Goal: Information Seeking & Learning: Learn about a topic

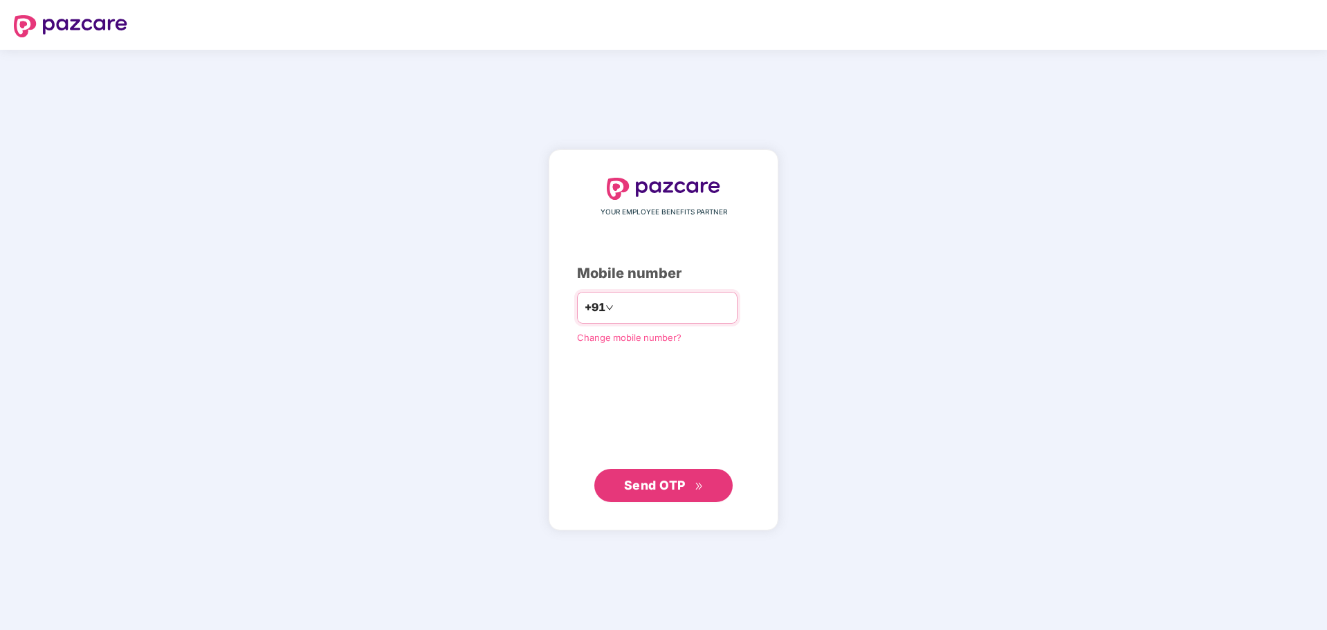
click at [661, 313] on input "number" at bounding box center [673, 308] width 113 height 22
type input "**********"
click at [695, 475] on button "Send OTP" at bounding box center [663, 485] width 138 height 33
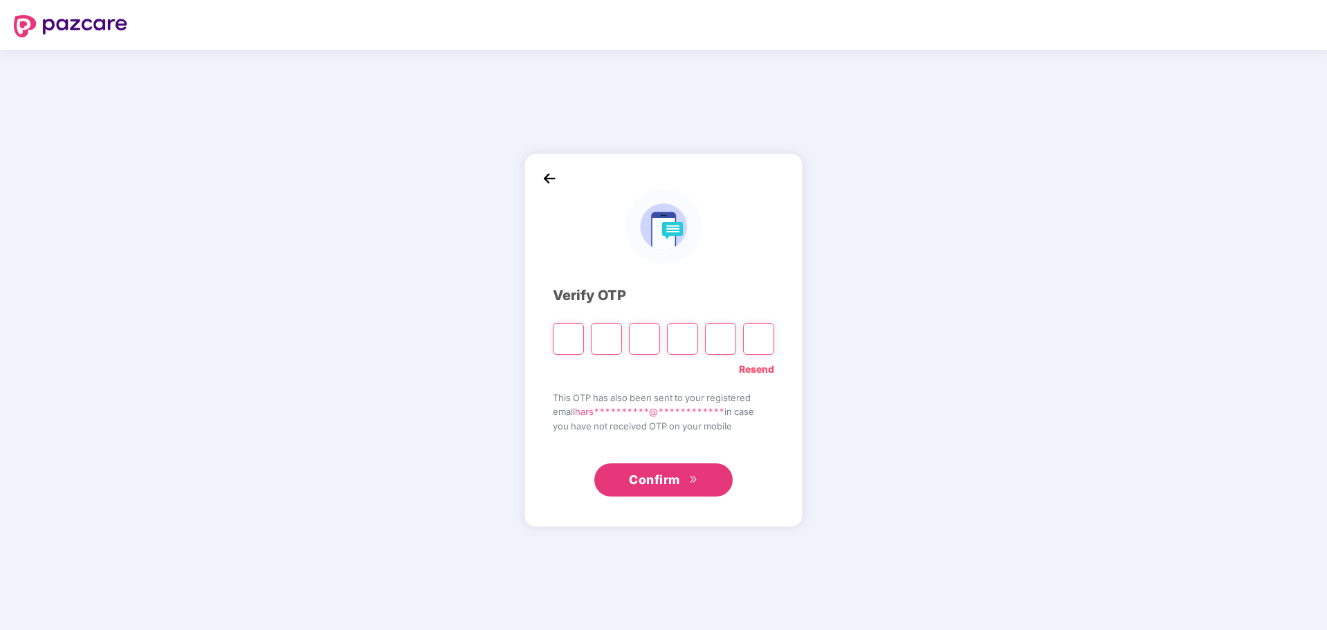
type input "*"
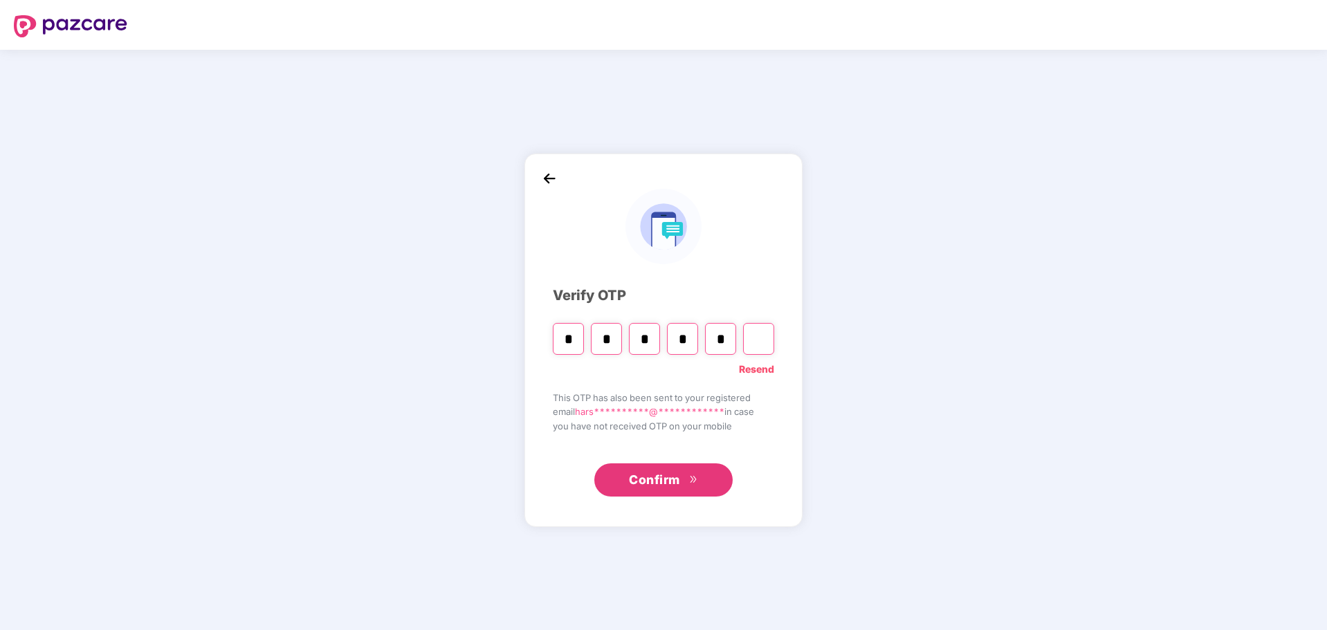
type input "*"
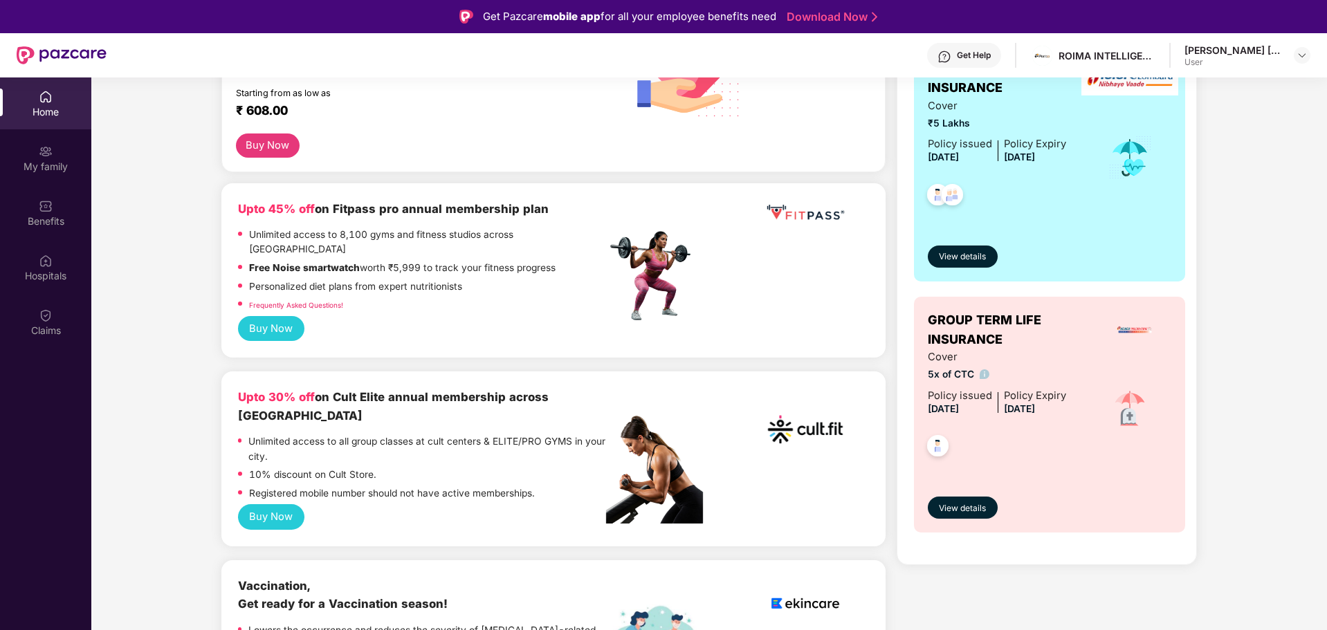
scroll to position [138, 0]
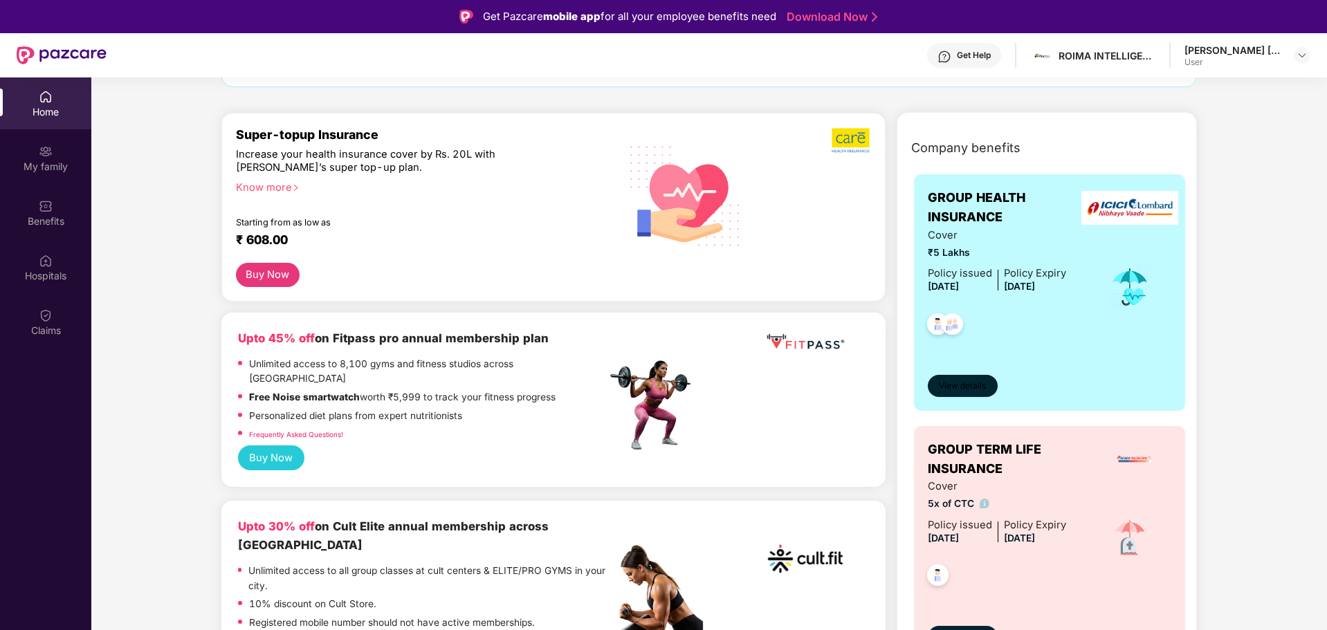
click at [959, 393] on span "View details" at bounding box center [962, 386] width 47 height 13
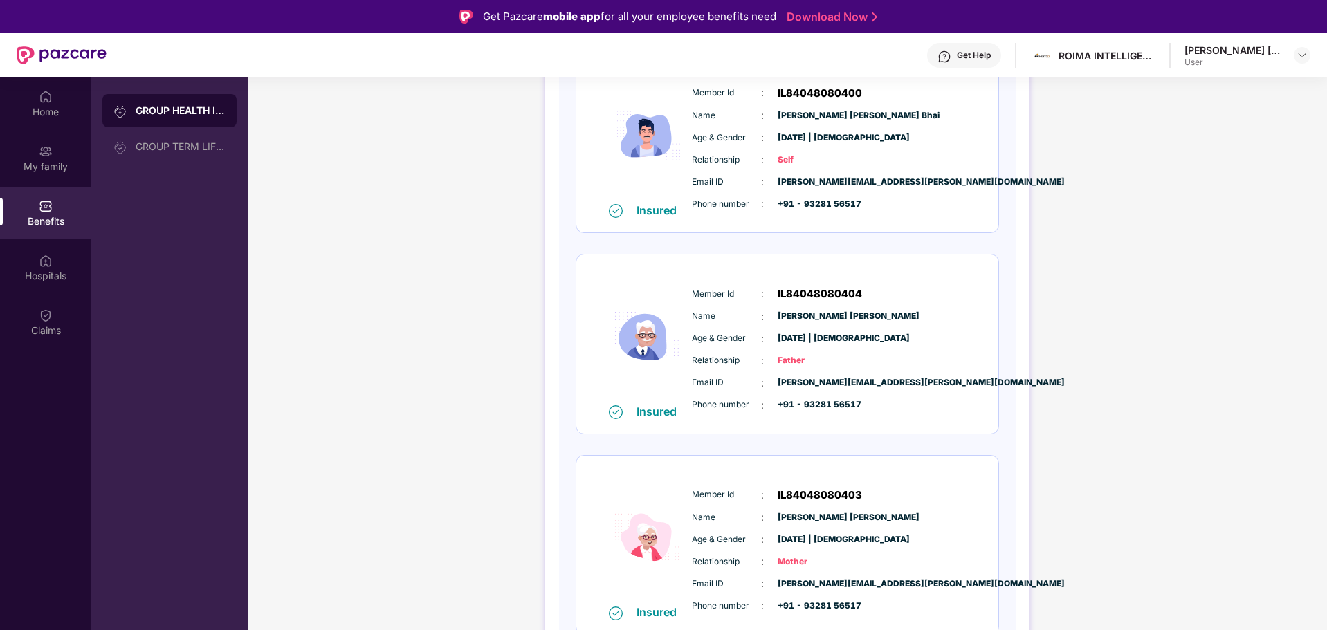
scroll to position [244, 0]
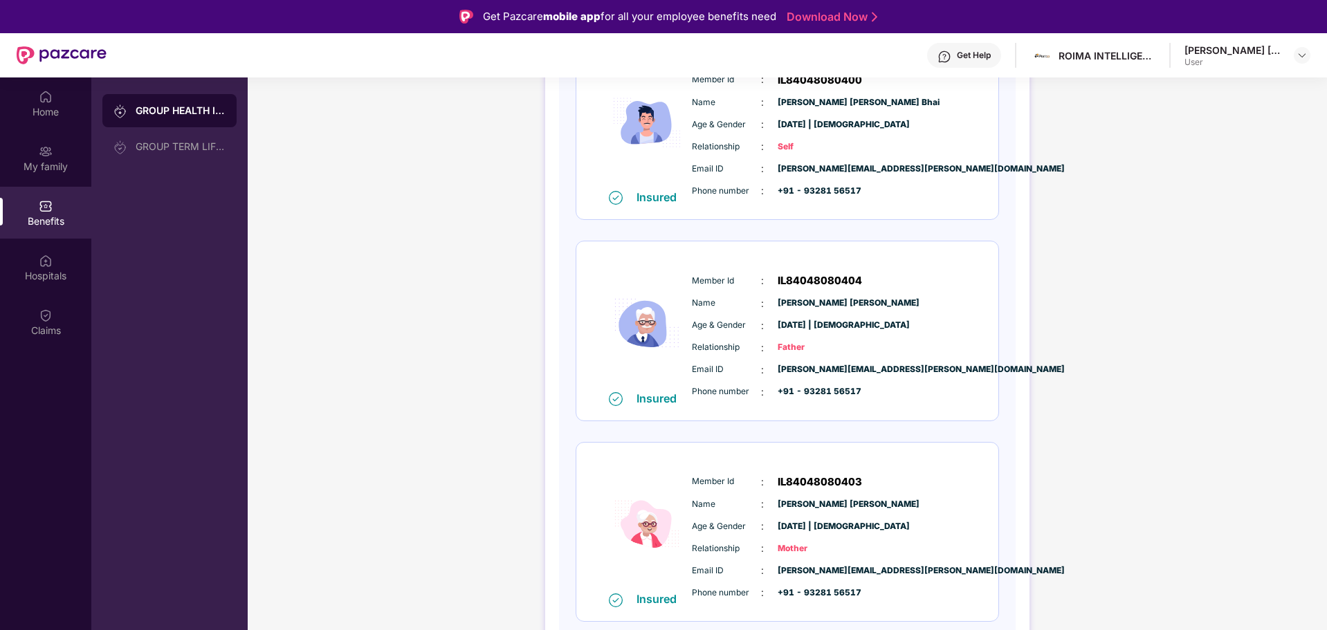
click at [816, 322] on span "[DATE] | [DEMOGRAPHIC_DATA]" at bounding box center [812, 325] width 69 height 13
click at [1289, 58] on div "[PERSON_NAME] [PERSON_NAME] Bhai User" at bounding box center [1248, 56] width 126 height 24
click at [1301, 55] on img at bounding box center [1302, 55] width 11 height 11
click at [387, 181] on div "GROUP HEALTH INSURANCE DETAILS INCLUSIONS EXCLUSIONS Policy No: 4016/X/O/378457…" at bounding box center [787, 274] width 1079 height 868
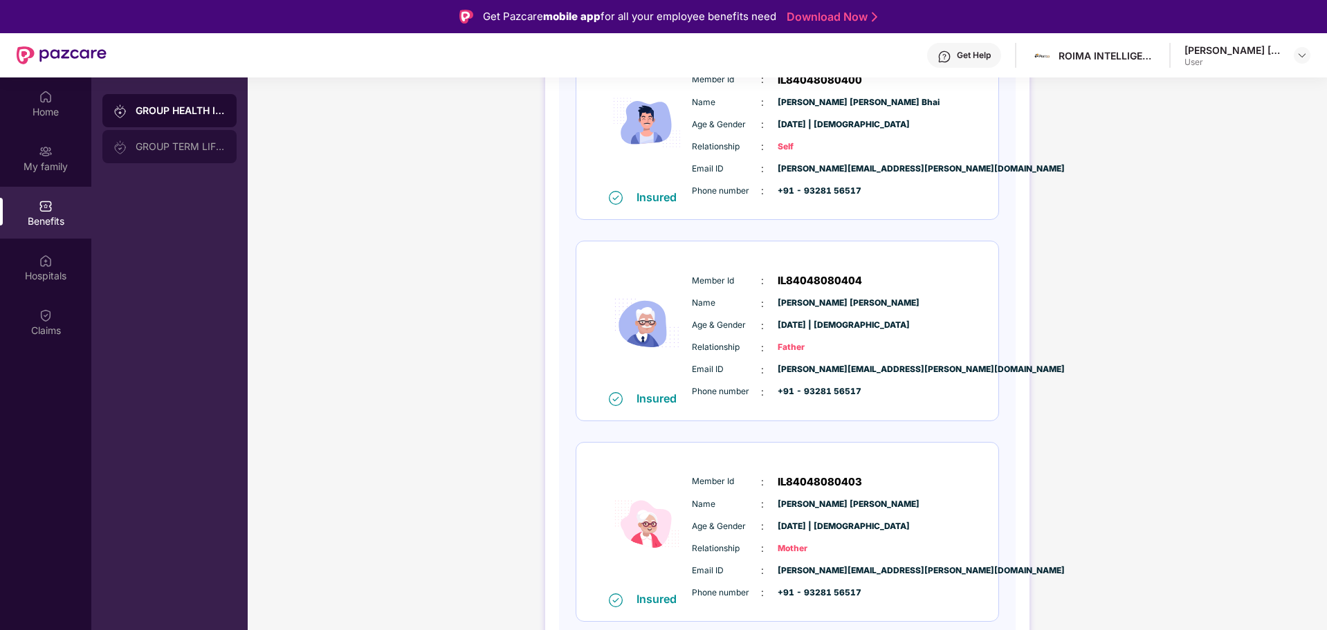
click at [141, 145] on div "GROUP TERM LIFE INSURANCE" at bounding box center [181, 146] width 90 height 11
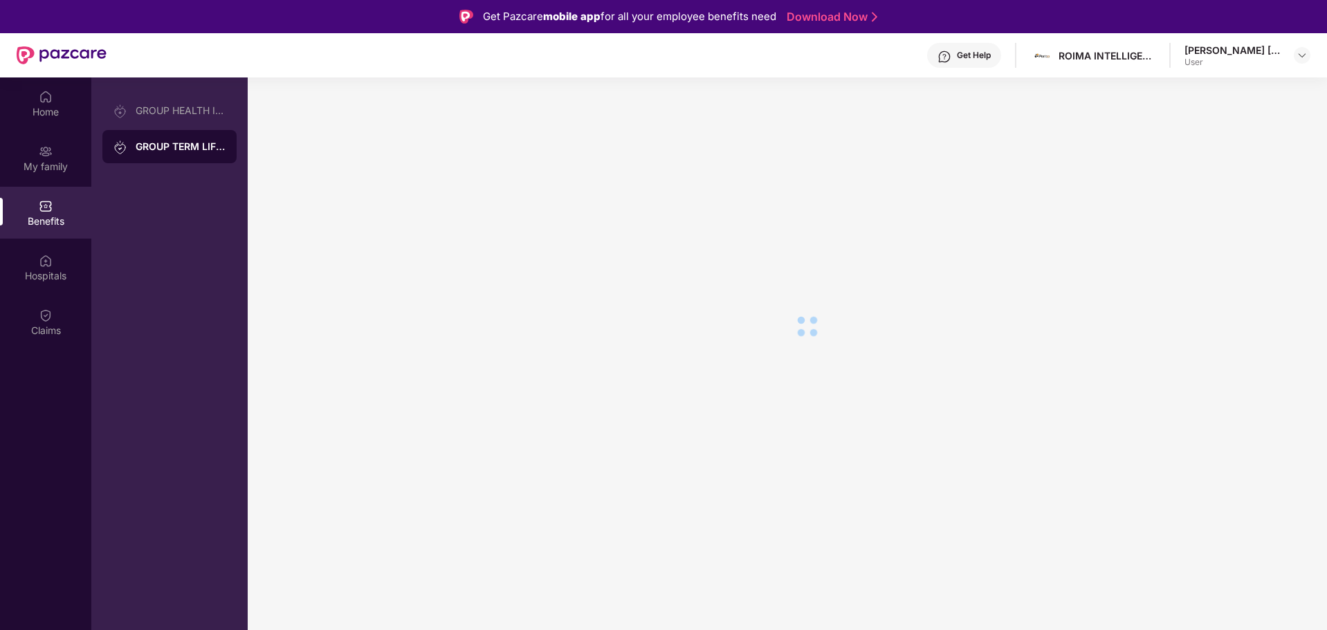
scroll to position [0, 0]
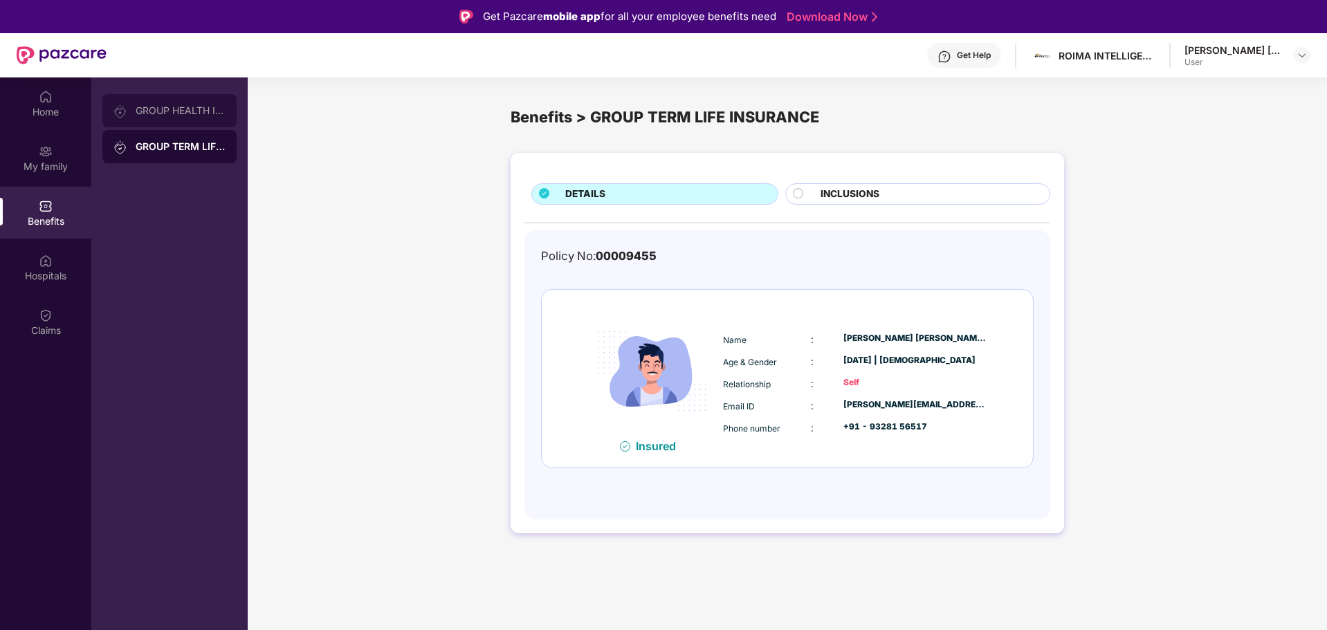
click at [157, 118] on div "GROUP HEALTH INSURANCE" at bounding box center [169, 110] width 134 height 33
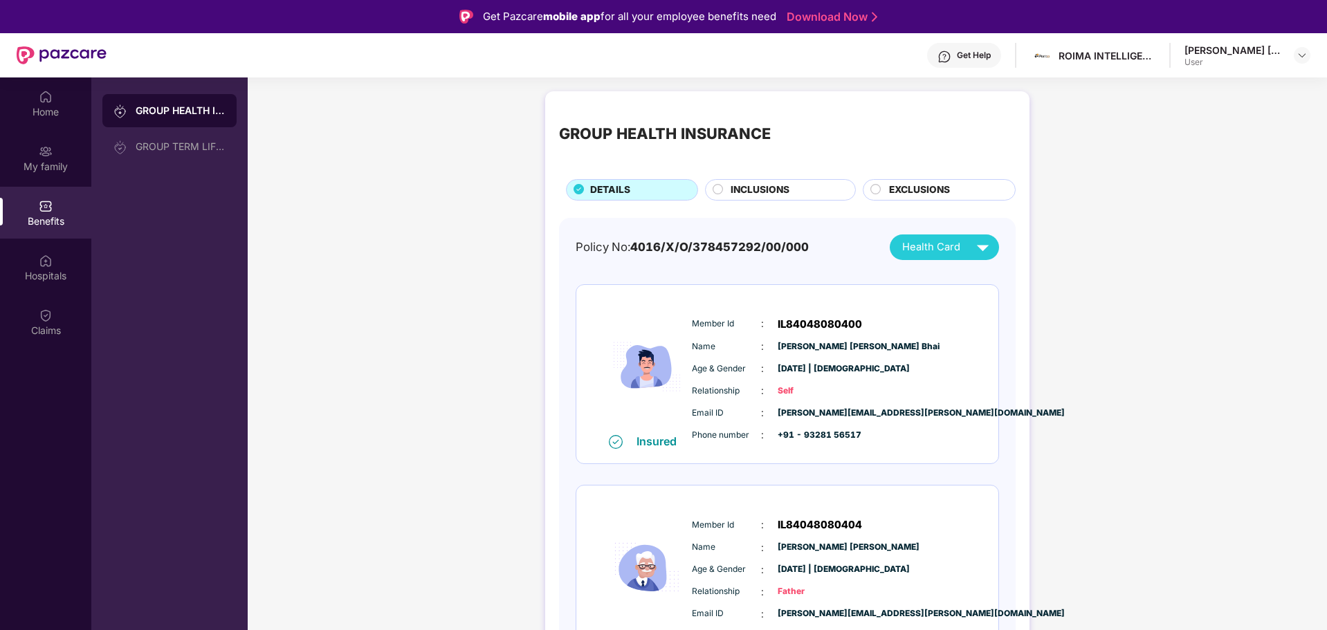
click at [878, 185] on circle at bounding box center [876, 189] width 10 height 10
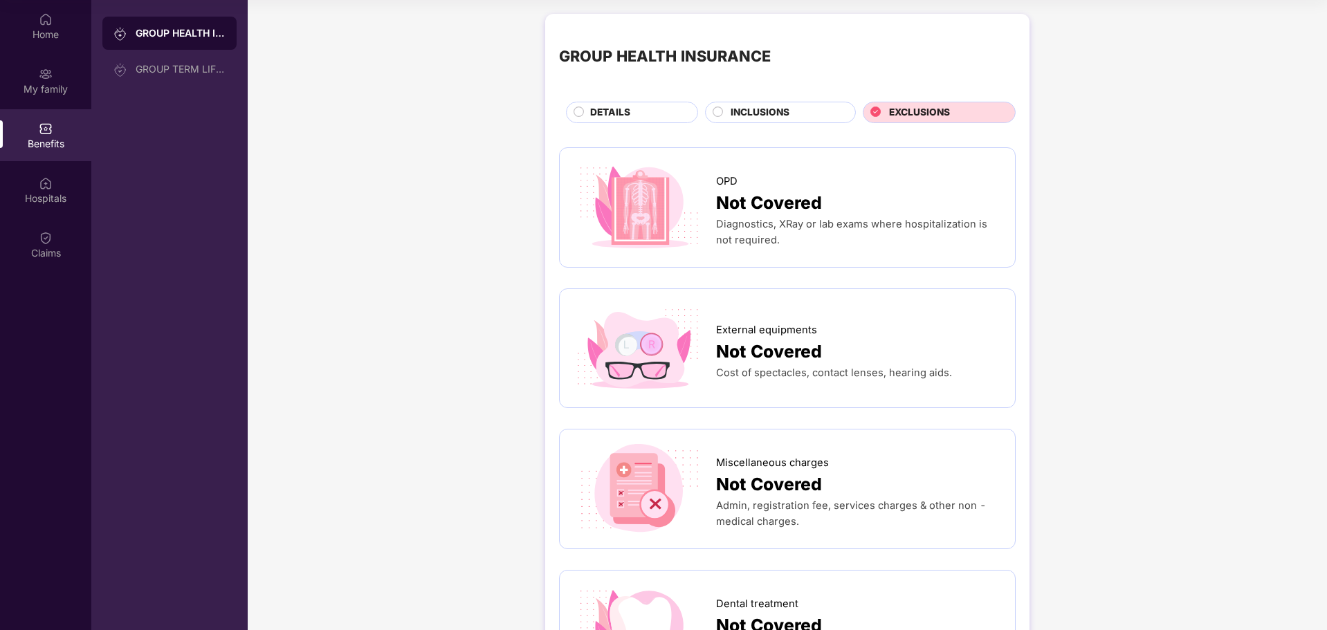
click at [797, 107] on div "INCLUSIONS" at bounding box center [786, 113] width 125 height 17
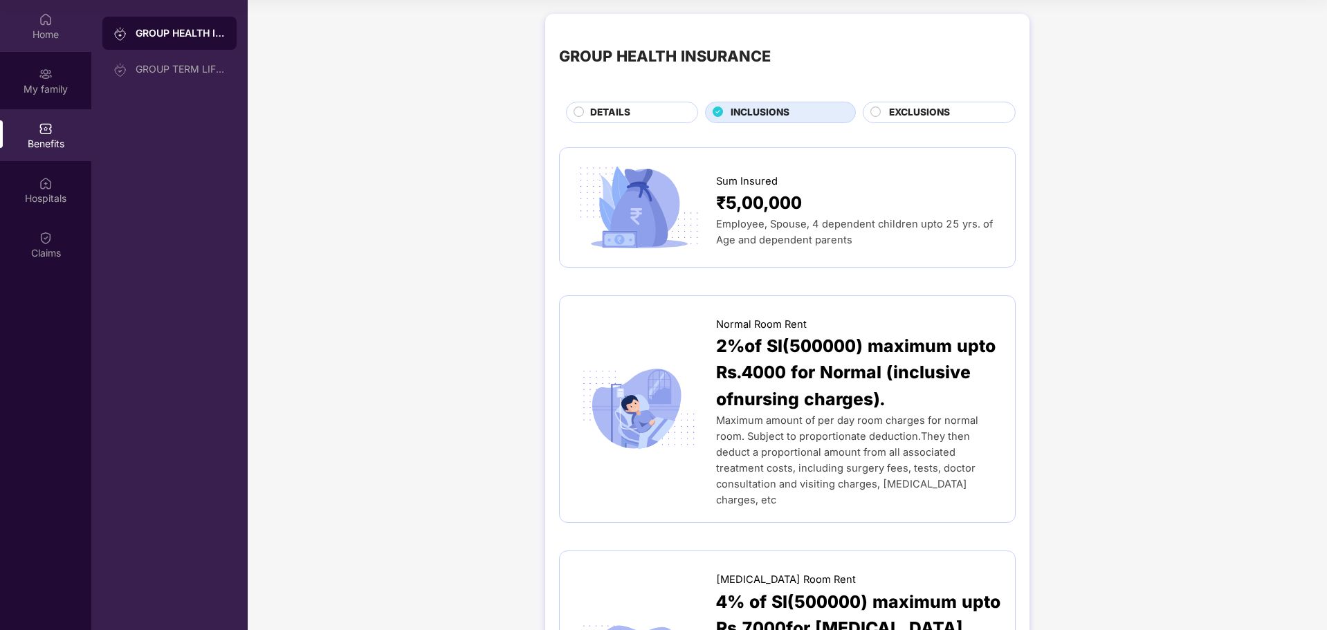
click at [52, 46] on div "Home" at bounding box center [45, 26] width 91 height 52
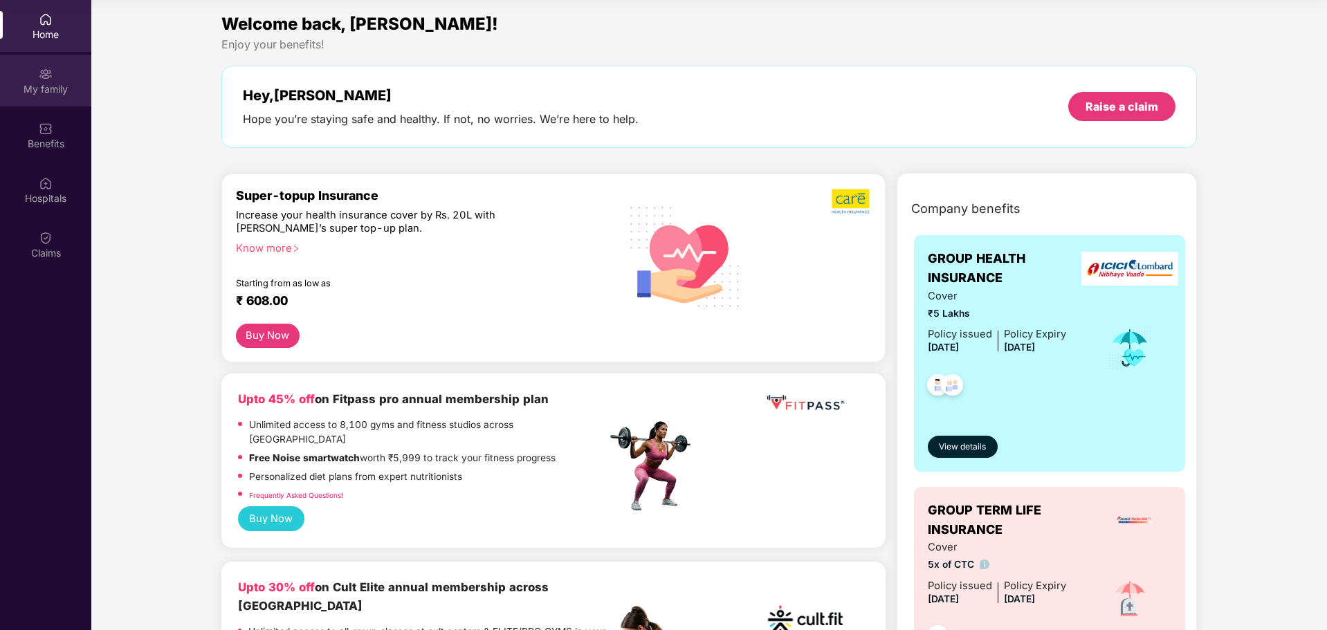
click at [57, 86] on div "My family" at bounding box center [45, 89] width 91 height 14
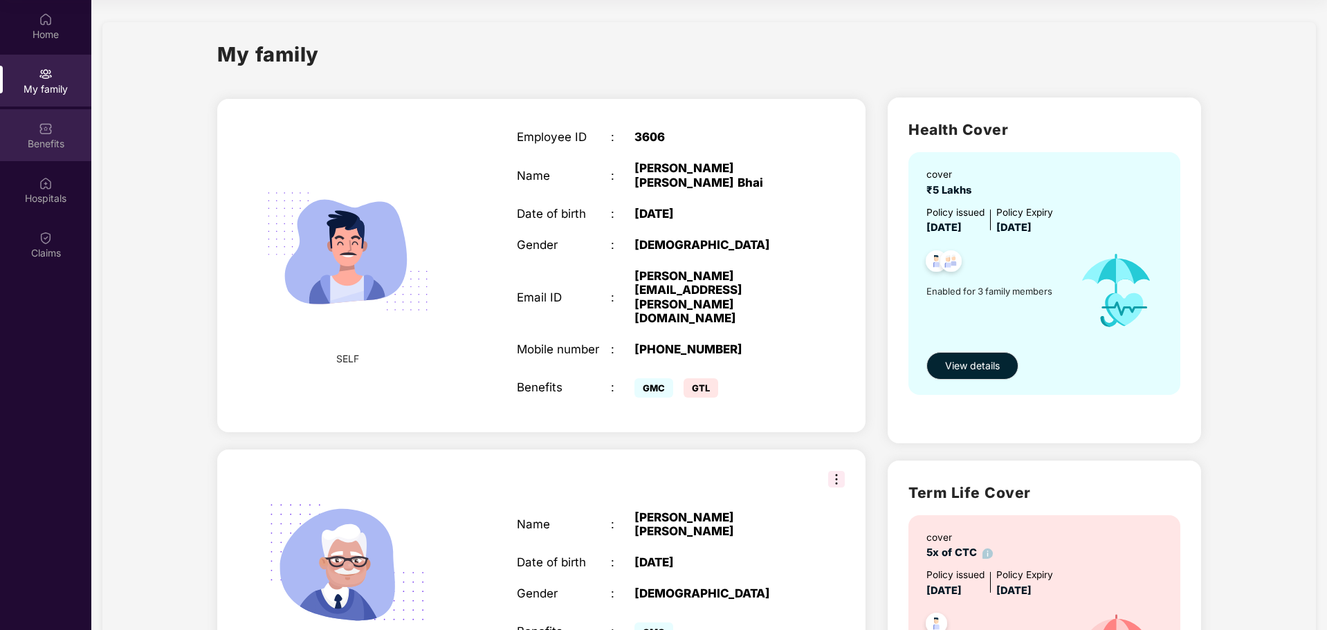
click at [53, 136] on div "Benefits" at bounding box center [45, 135] width 91 height 52
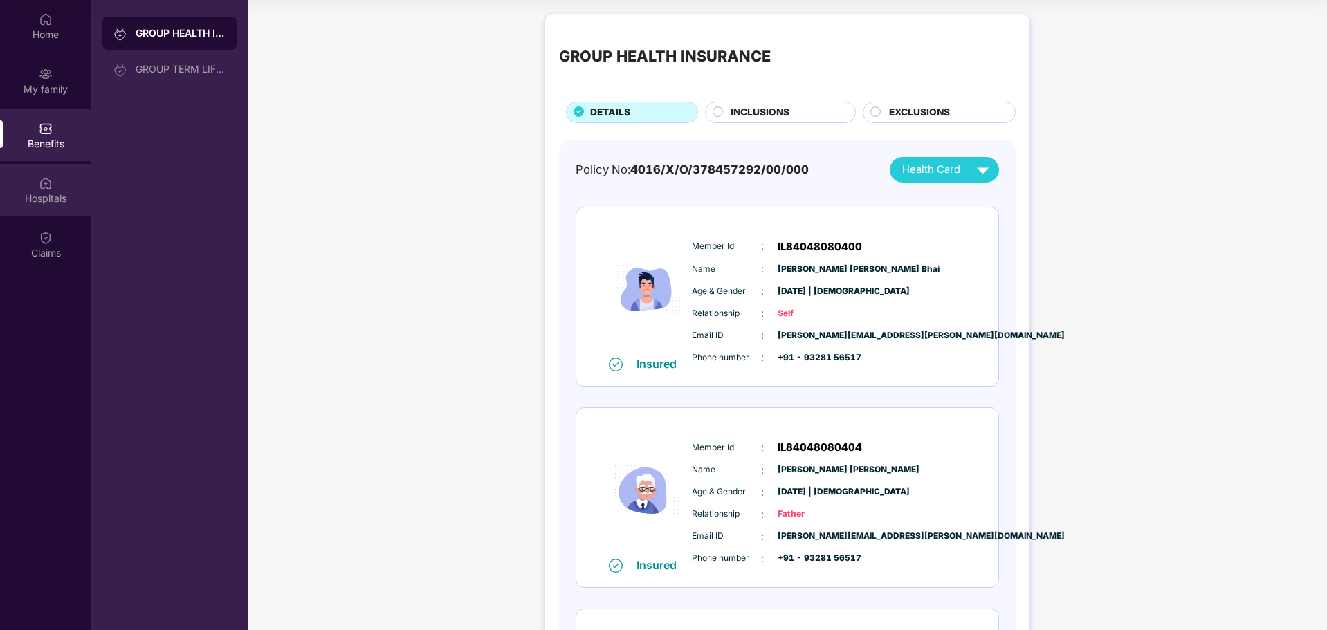
click at [51, 188] on img at bounding box center [46, 183] width 14 height 14
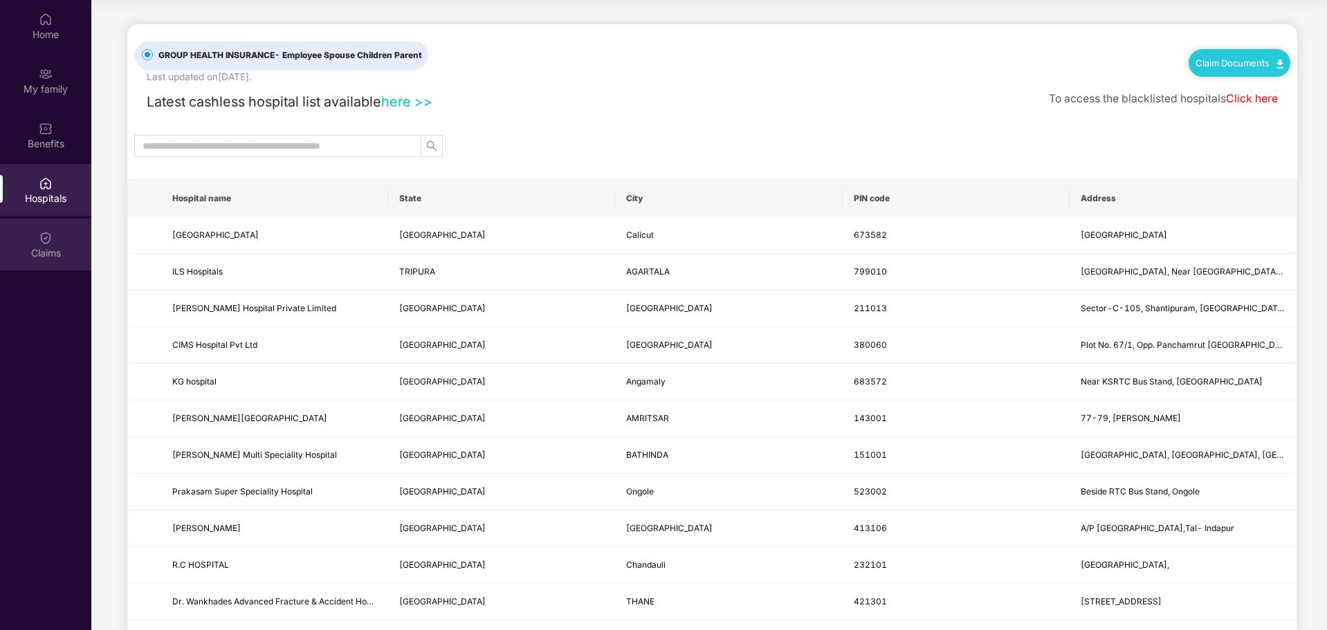
click at [45, 238] on img at bounding box center [46, 238] width 14 height 14
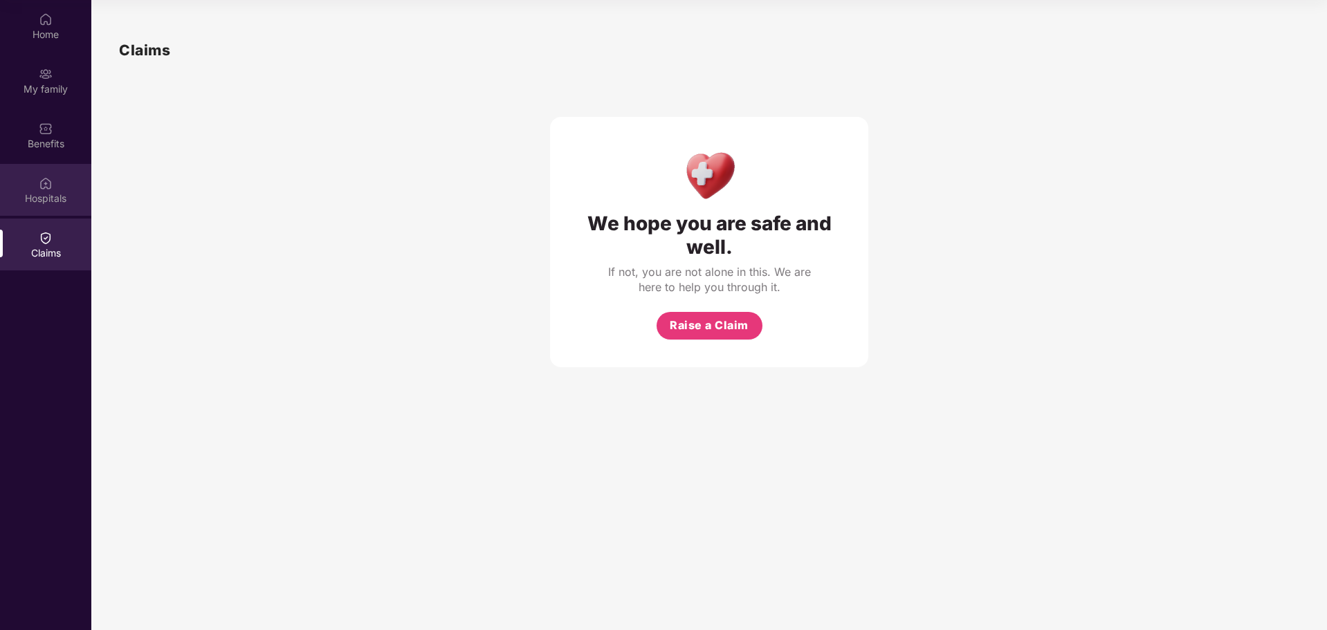
click at [46, 199] on div "Hospitals" at bounding box center [45, 199] width 91 height 14
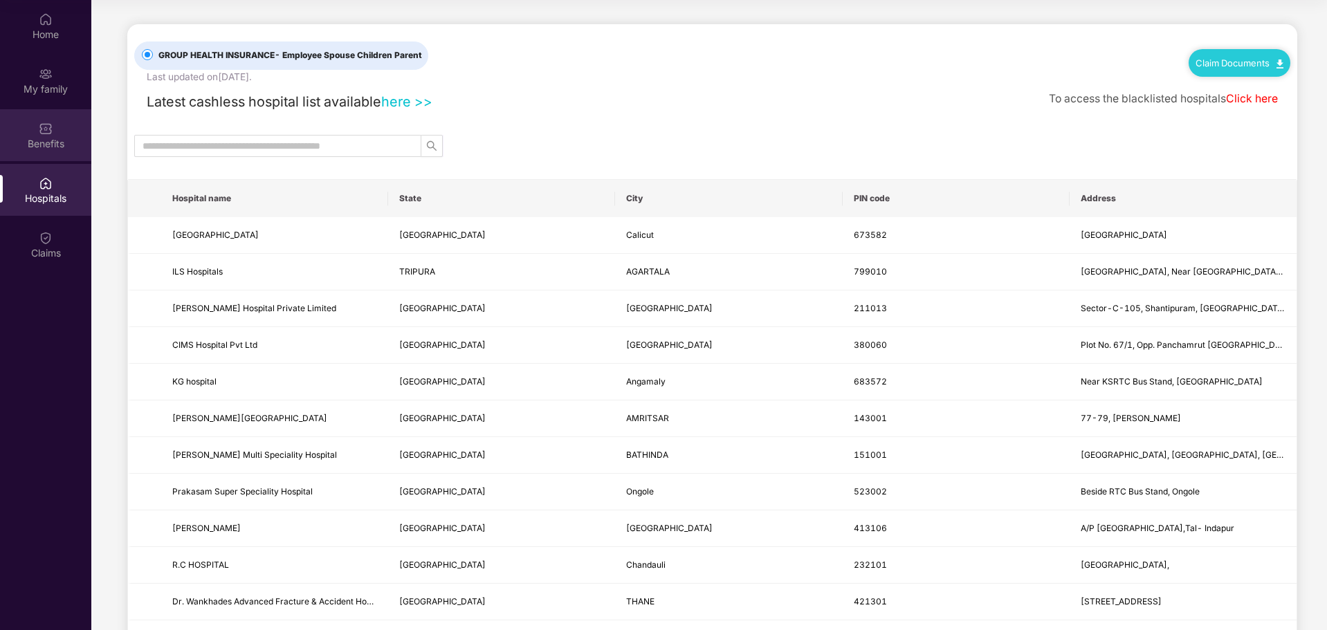
click at [47, 160] on div "Benefits" at bounding box center [45, 135] width 91 height 52
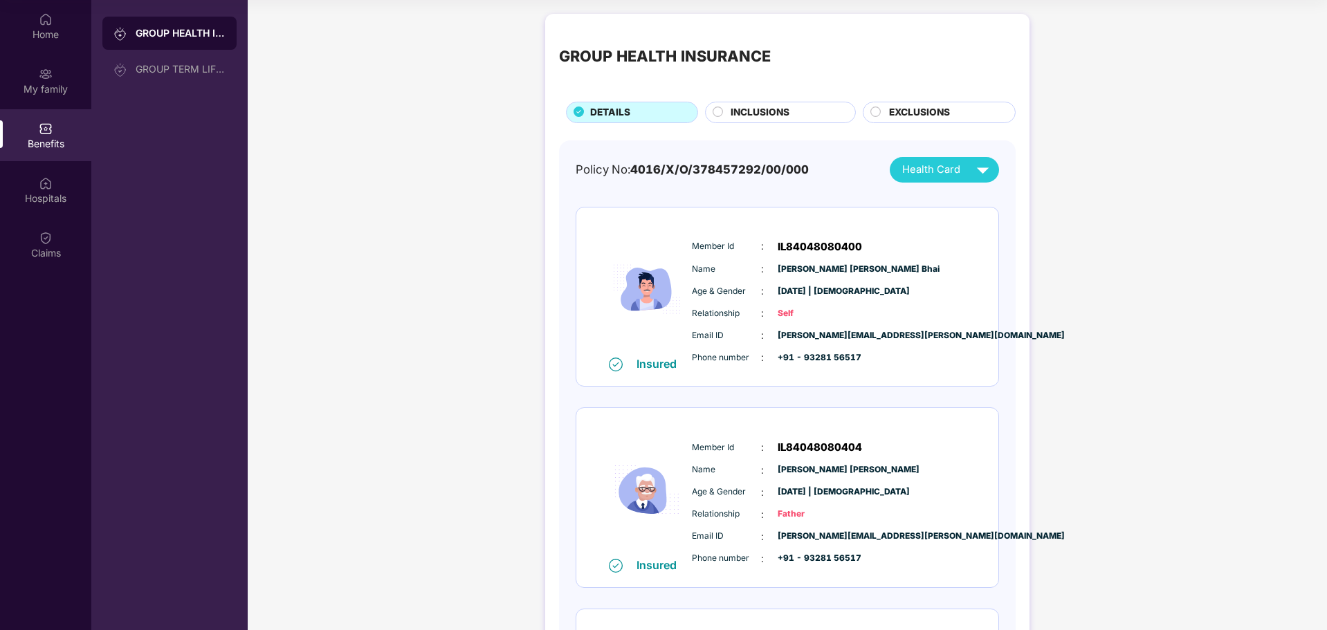
click at [768, 109] on span "INCLUSIONS" at bounding box center [760, 112] width 59 height 15
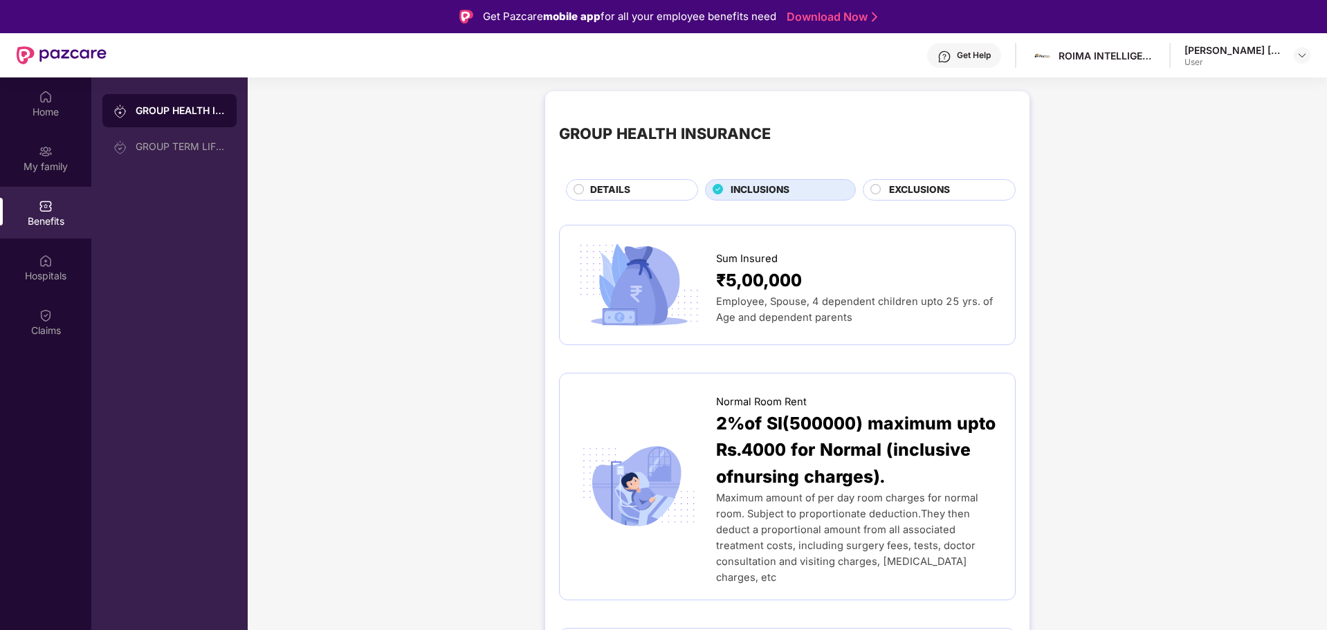
click at [952, 58] on div "Get Help" at bounding box center [964, 55] width 74 height 25
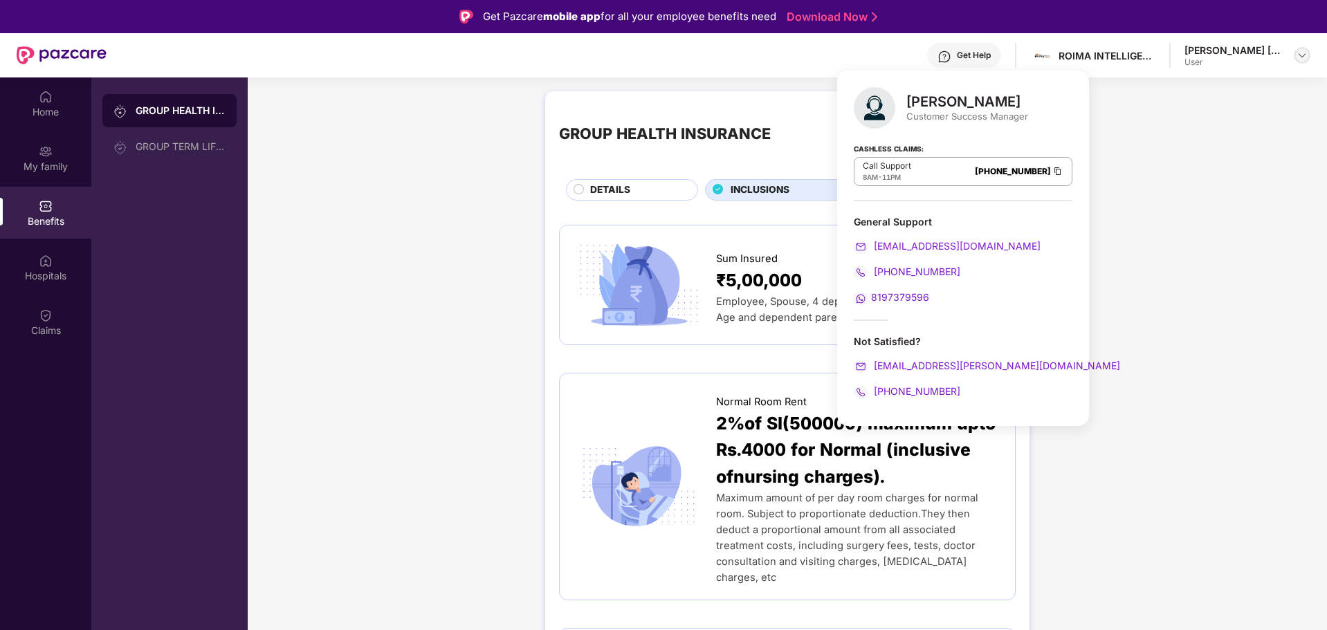
click at [1299, 57] on img at bounding box center [1302, 55] width 11 height 11
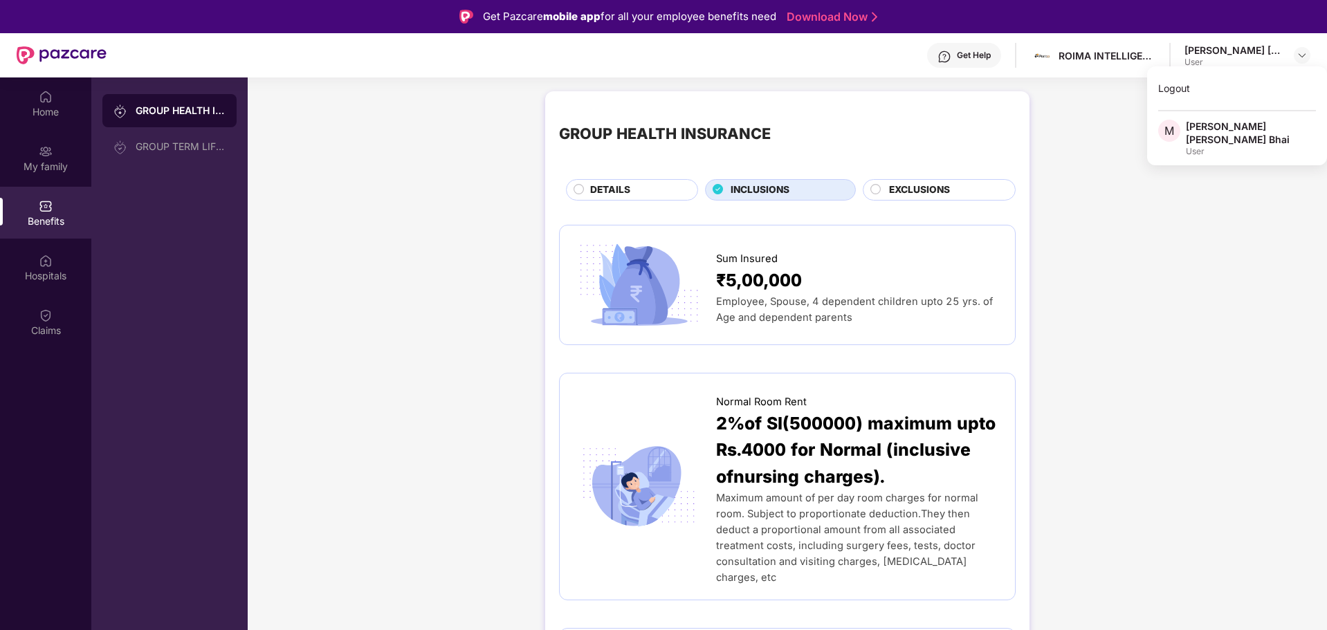
click at [1205, 136] on div "[PERSON_NAME] [PERSON_NAME] Bhai" at bounding box center [1251, 133] width 130 height 26
click at [969, 57] on div "Get Help" at bounding box center [974, 55] width 34 height 11
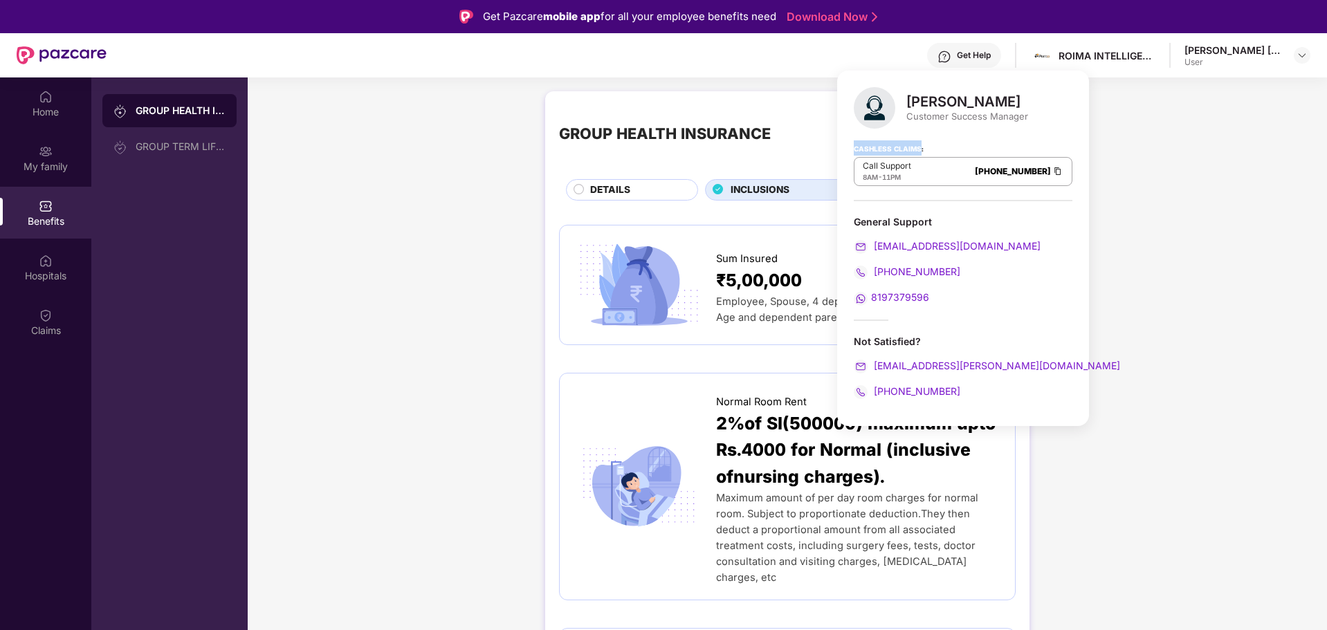
drag, startPoint x: 855, startPoint y: 151, endPoint x: 920, endPoint y: 149, distance: 64.4
click at [920, 149] on strong "Cashless Claims:" at bounding box center [889, 147] width 70 height 15
click at [909, 165] on p "Call Support" at bounding box center [887, 166] width 48 height 11
click at [927, 192] on div "Cashless Claims: Call Support 8AM - 11PM [PHONE_NUMBER]" at bounding box center [963, 166] width 219 height 69
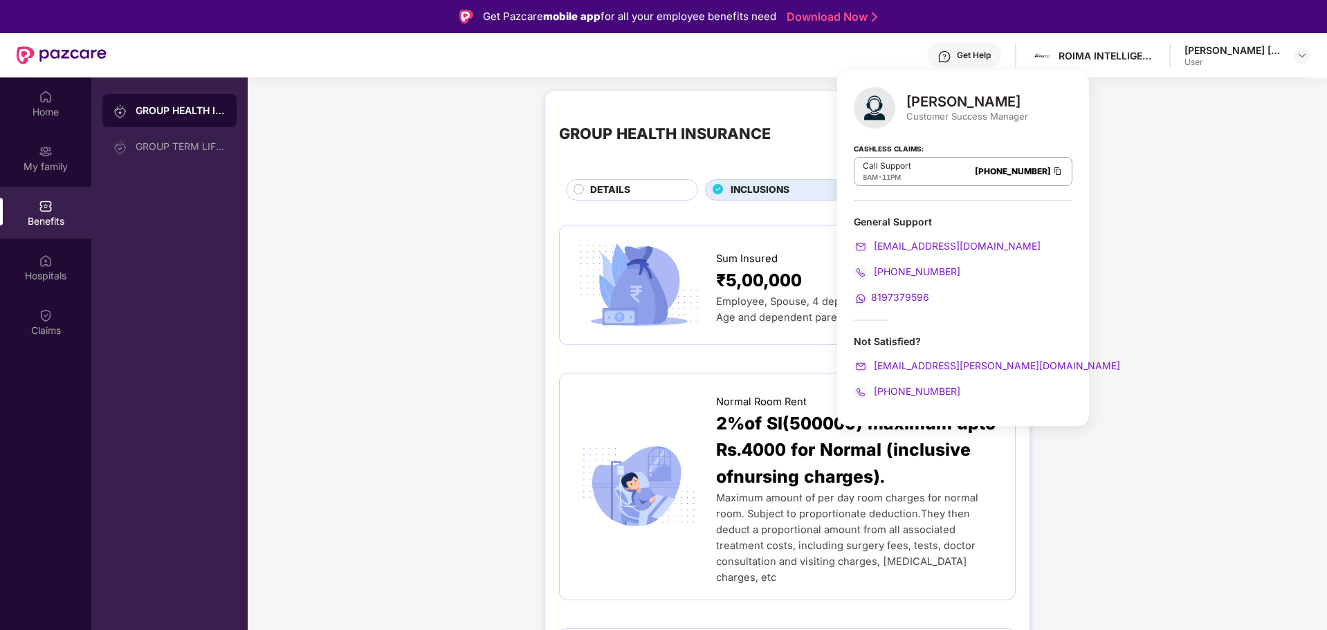
click at [1057, 170] on img at bounding box center [1057, 171] width 11 height 12
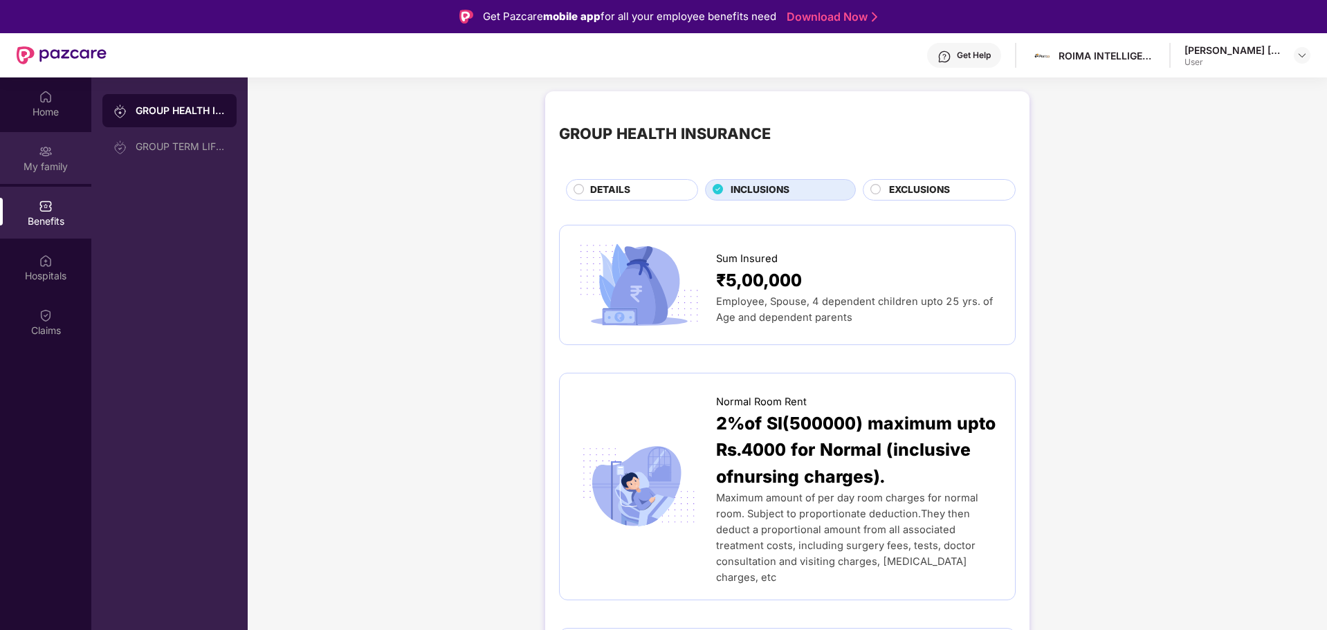
click at [46, 168] on div "My family" at bounding box center [45, 167] width 91 height 14
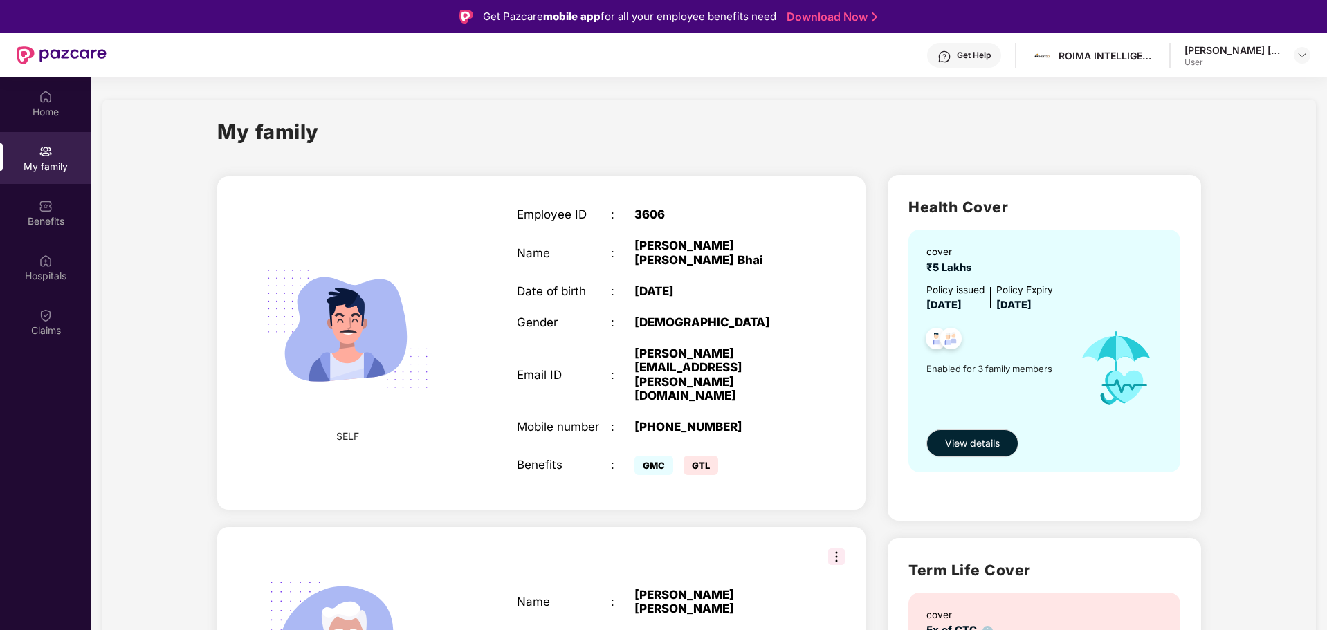
click at [828, 131] on div "My family" at bounding box center [709, 140] width 984 height 48
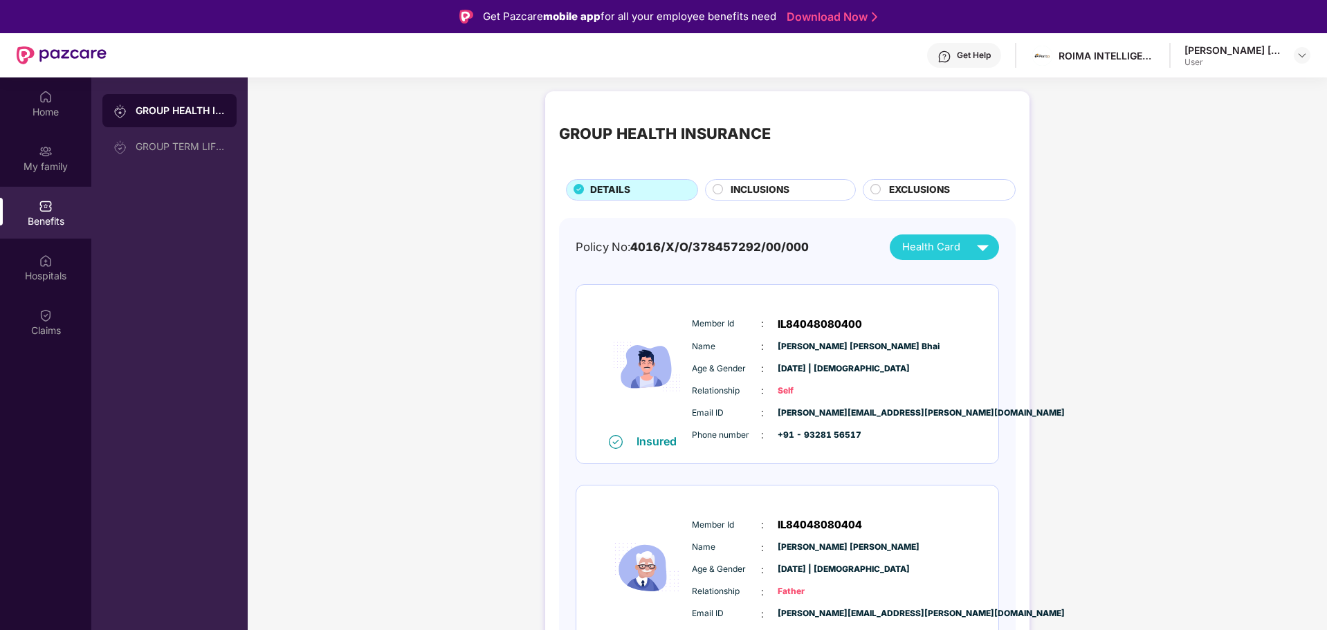
click at [778, 186] on span "INCLUSIONS" at bounding box center [760, 190] width 59 height 15
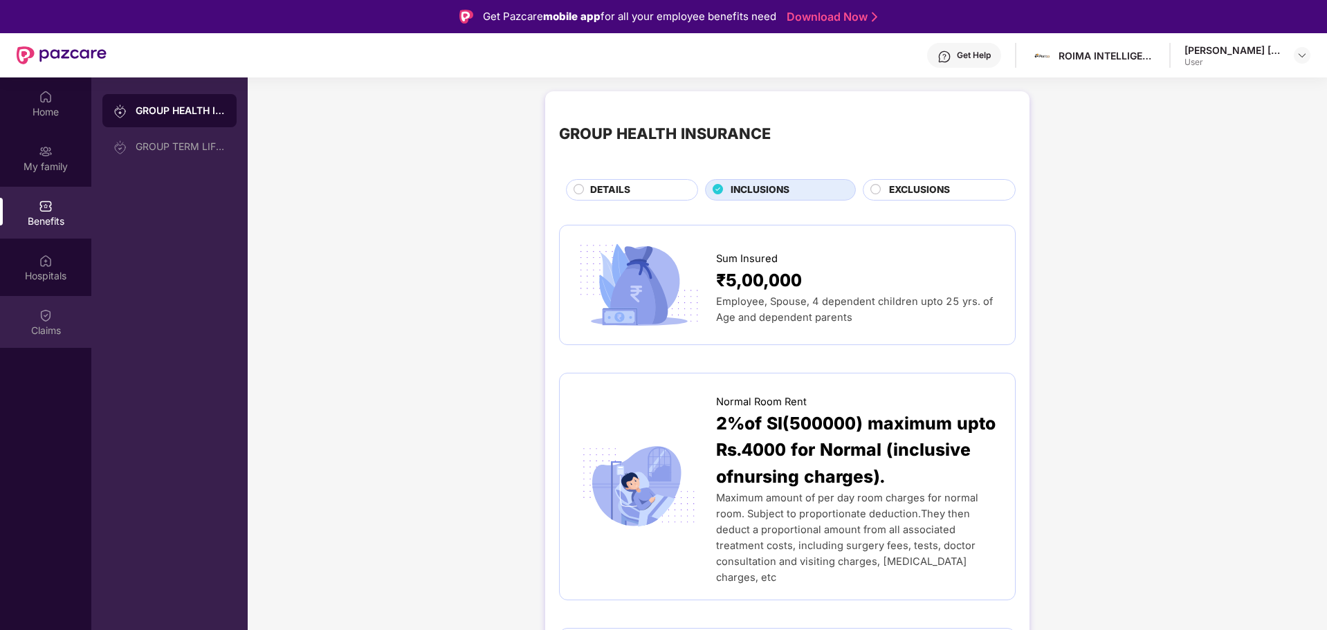
click at [62, 331] on div "Claims" at bounding box center [45, 331] width 91 height 14
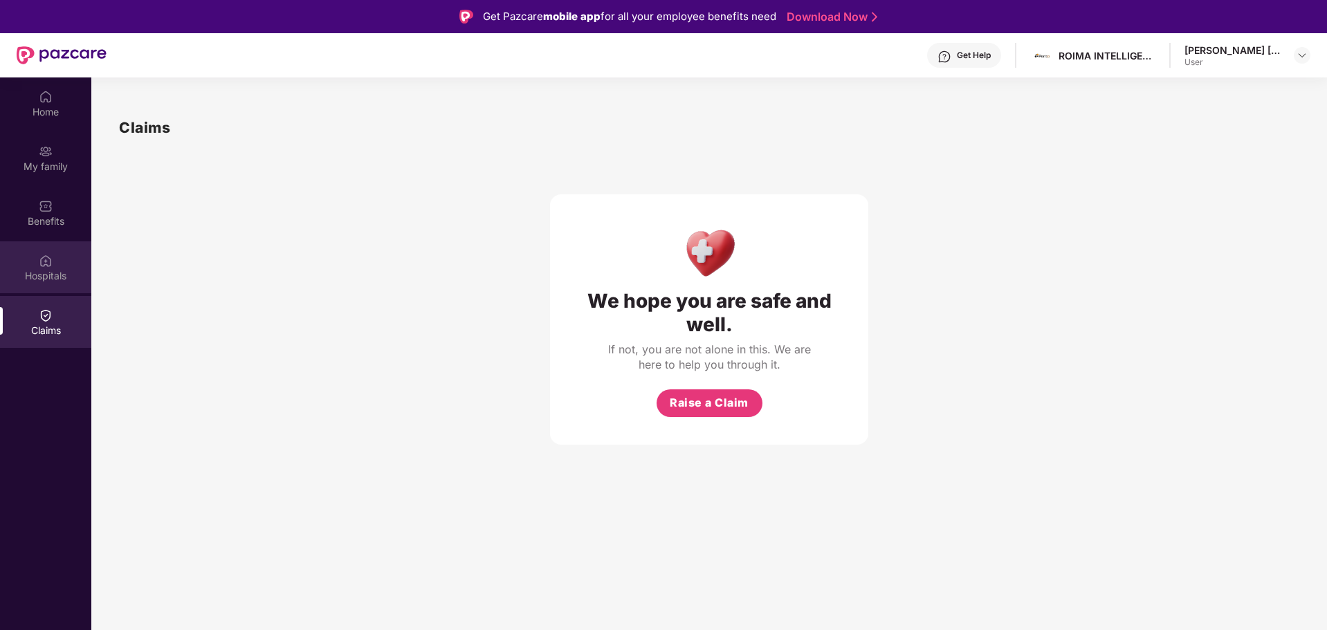
click at [54, 269] on div "Hospitals" at bounding box center [45, 276] width 91 height 14
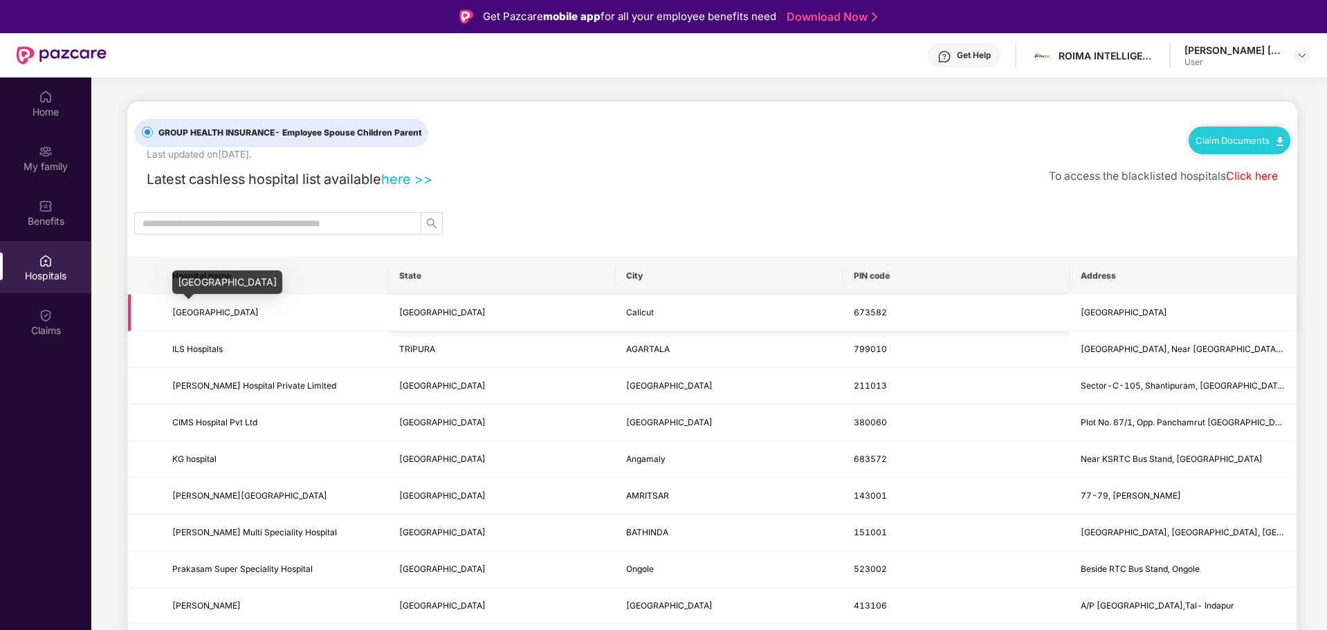
click at [228, 313] on span "[GEOGRAPHIC_DATA]" at bounding box center [215, 312] width 86 height 10
click at [60, 152] on div "My family" at bounding box center [45, 158] width 91 height 52
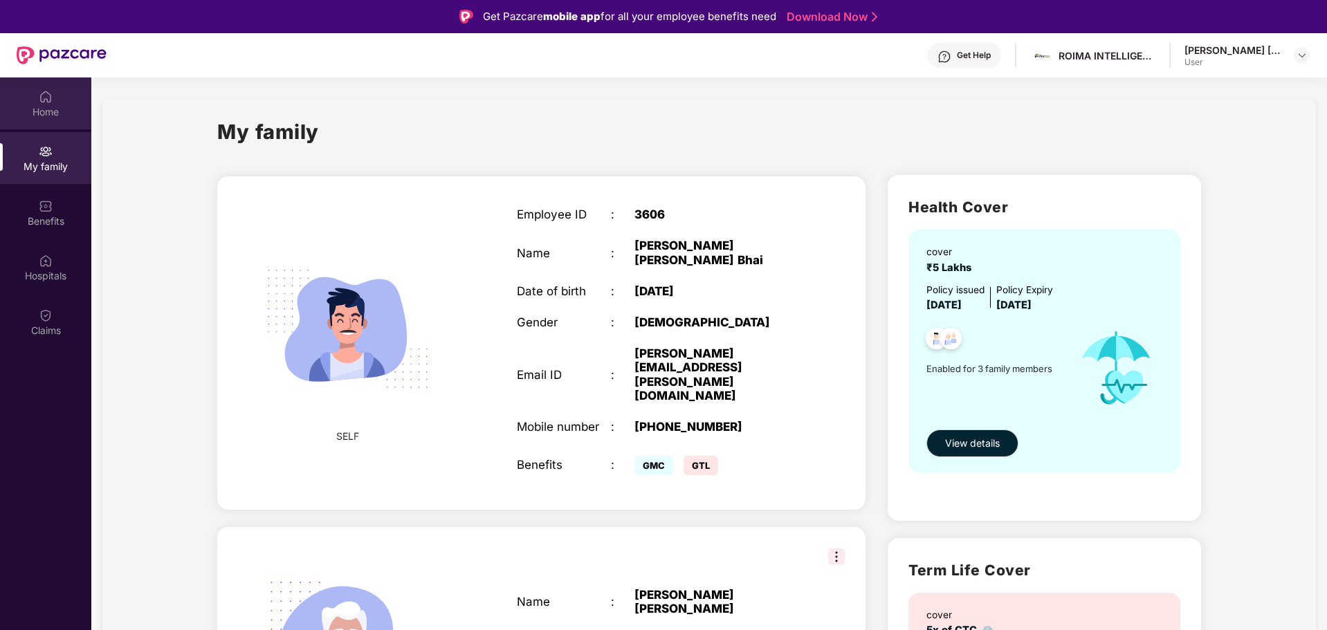
click at [59, 99] on div "Home" at bounding box center [45, 103] width 91 height 52
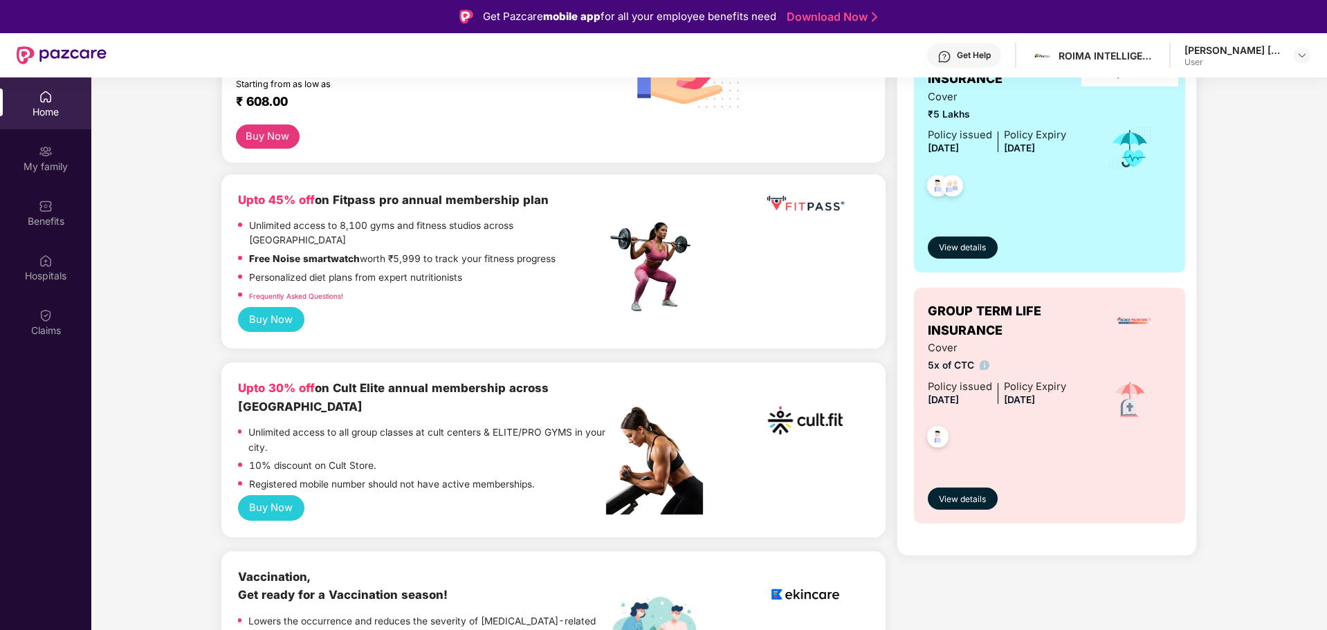
scroll to position [346, 0]
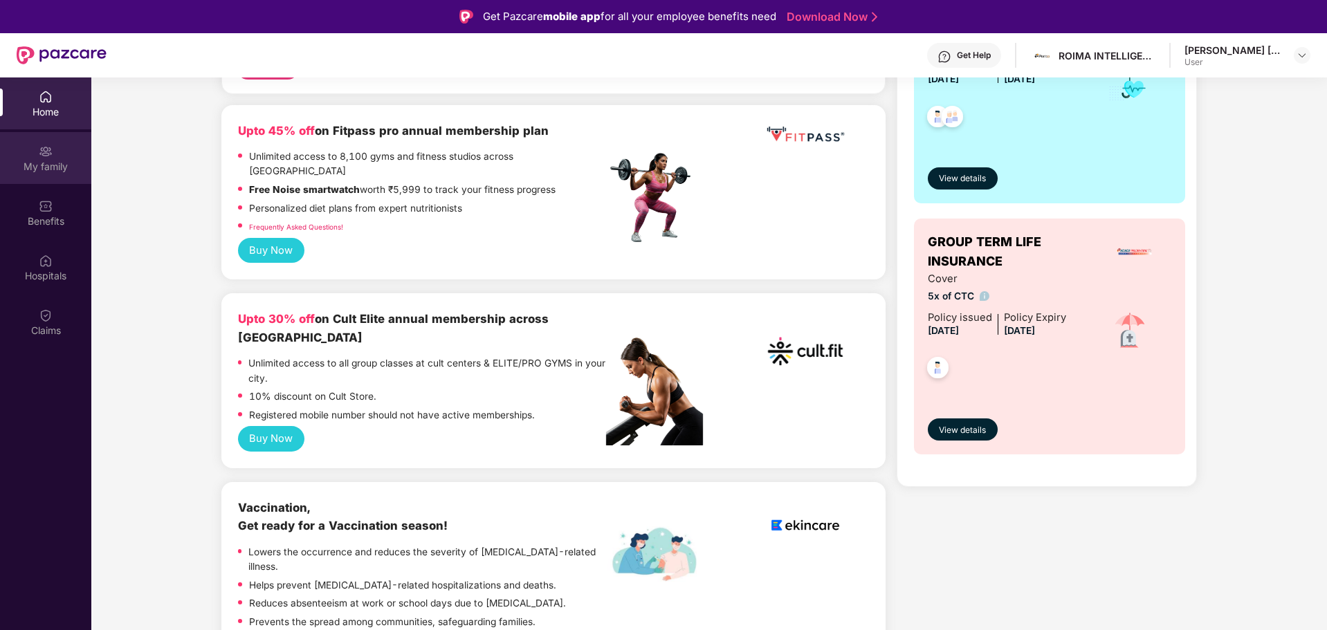
click at [35, 165] on div "My family" at bounding box center [45, 167] width 91 height 14
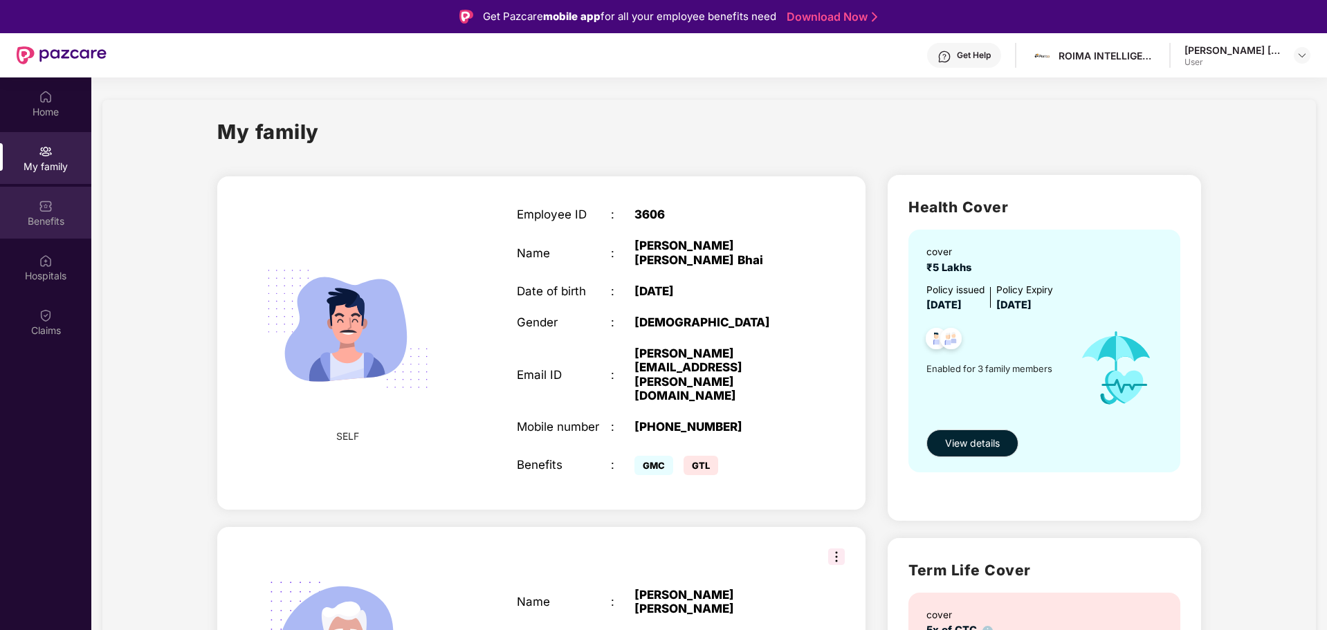
click at [57, 208] on div "Benefits" at bounding box center [45, 213] width 91 height 52
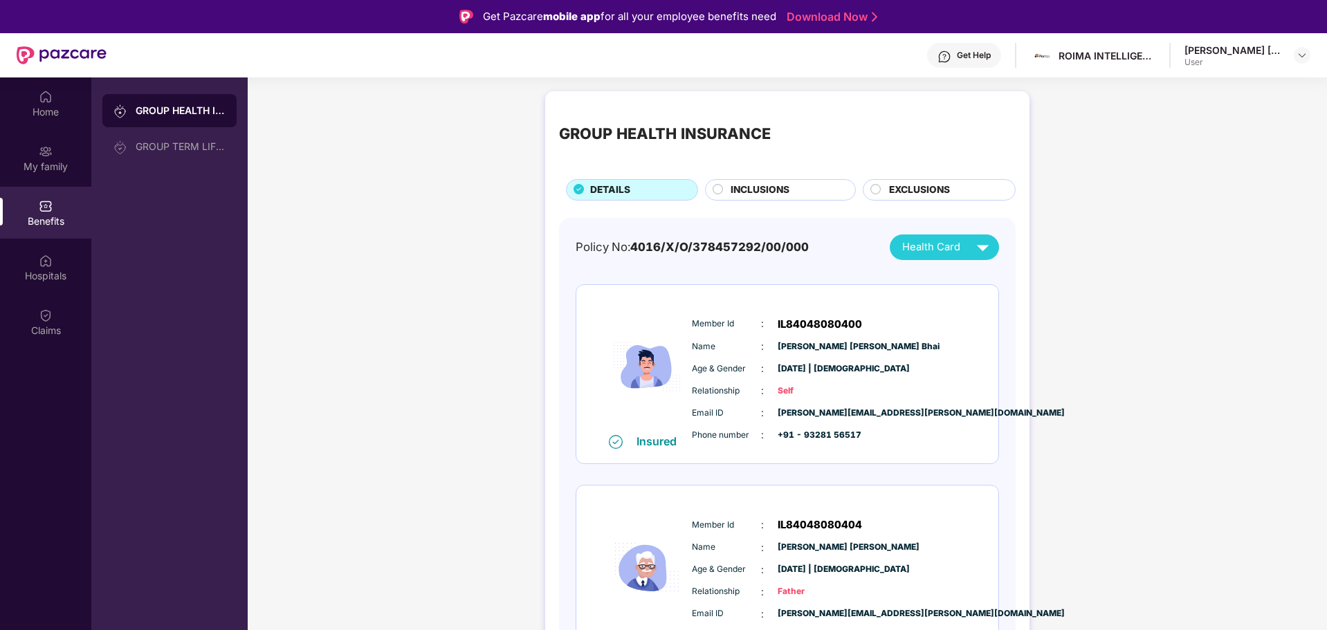
click at [816, 190] on div "INCLUSIONS" at bounding box center [786, 191] width 125 height 17
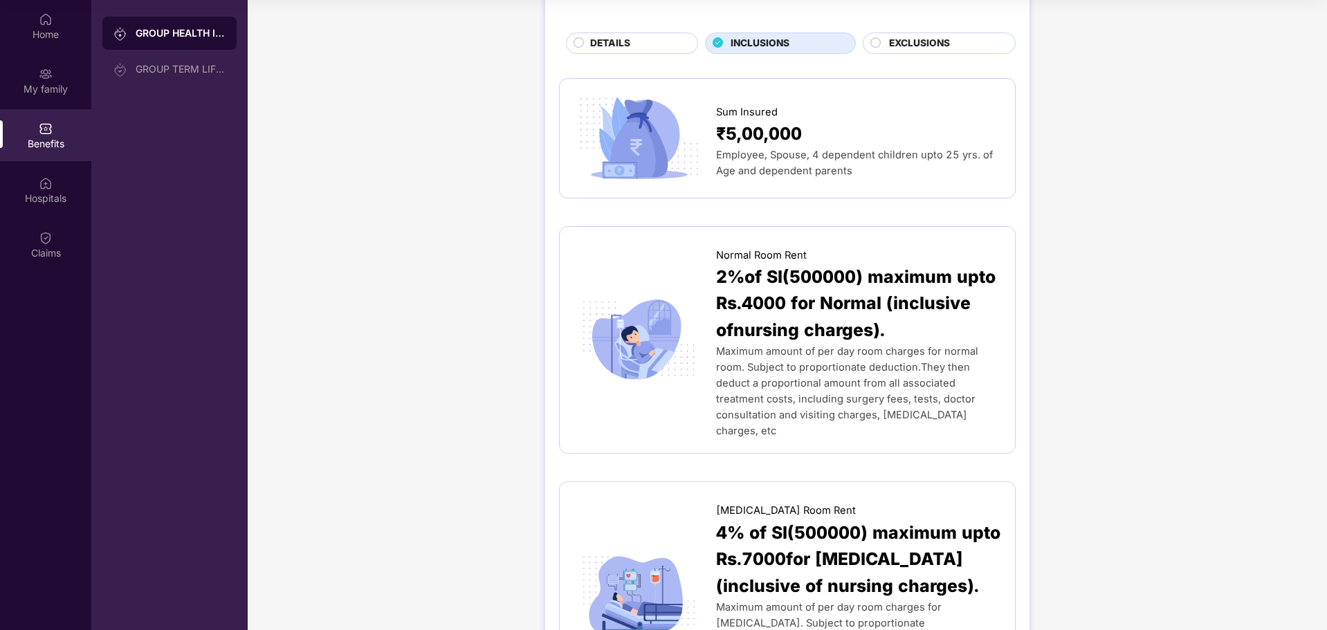
scroll to position [138, 0]
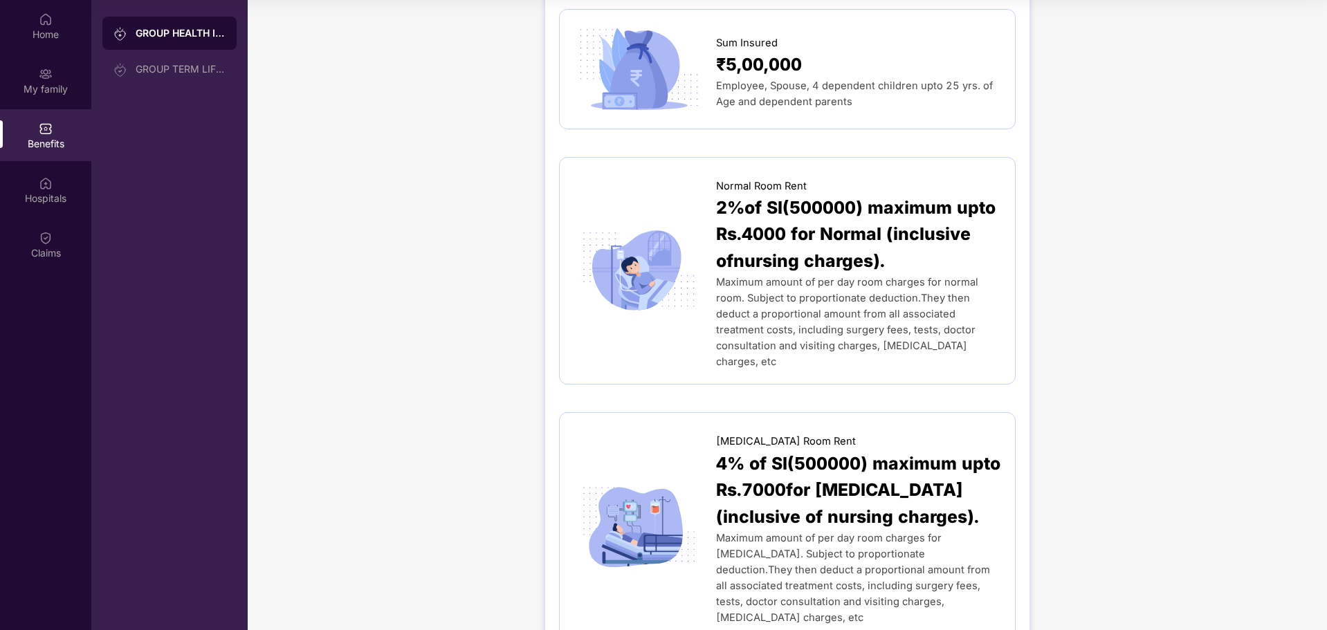
click at [778, 212] on span "2%of SI(500000) maximum upto Rs.4000 for Normal (inclusive ofnursing charges)." at bounding box center [858, 234] width 285 height 81
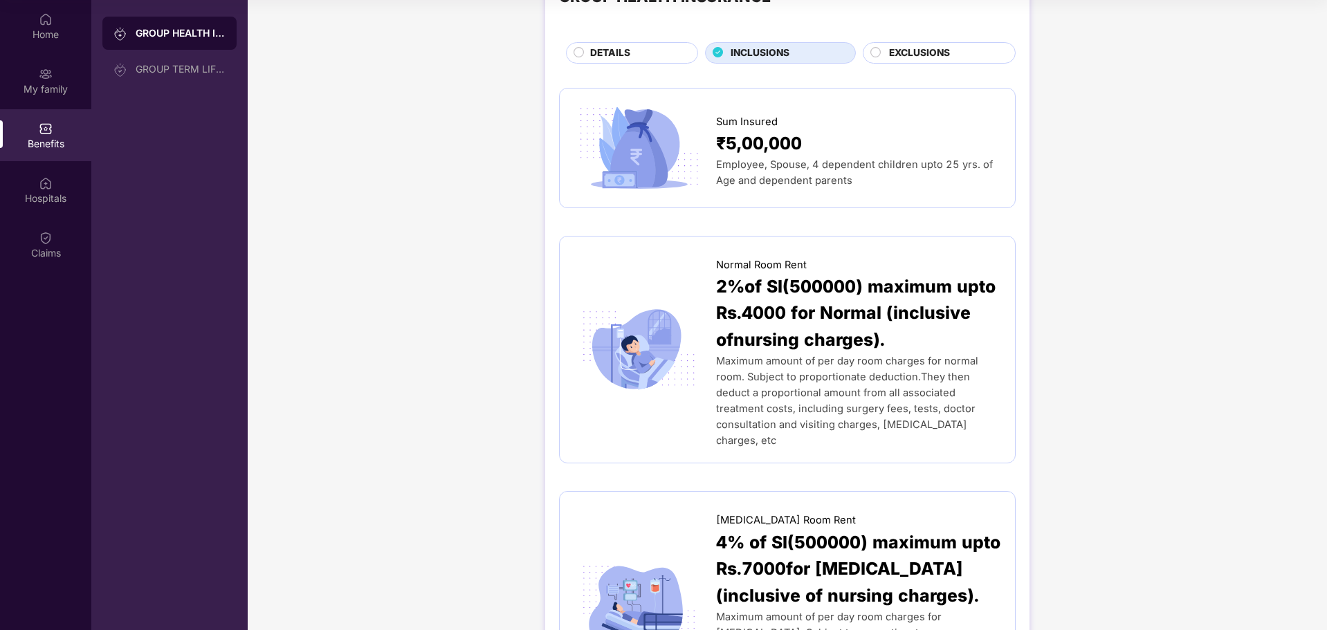
scroll to position [0, 0]
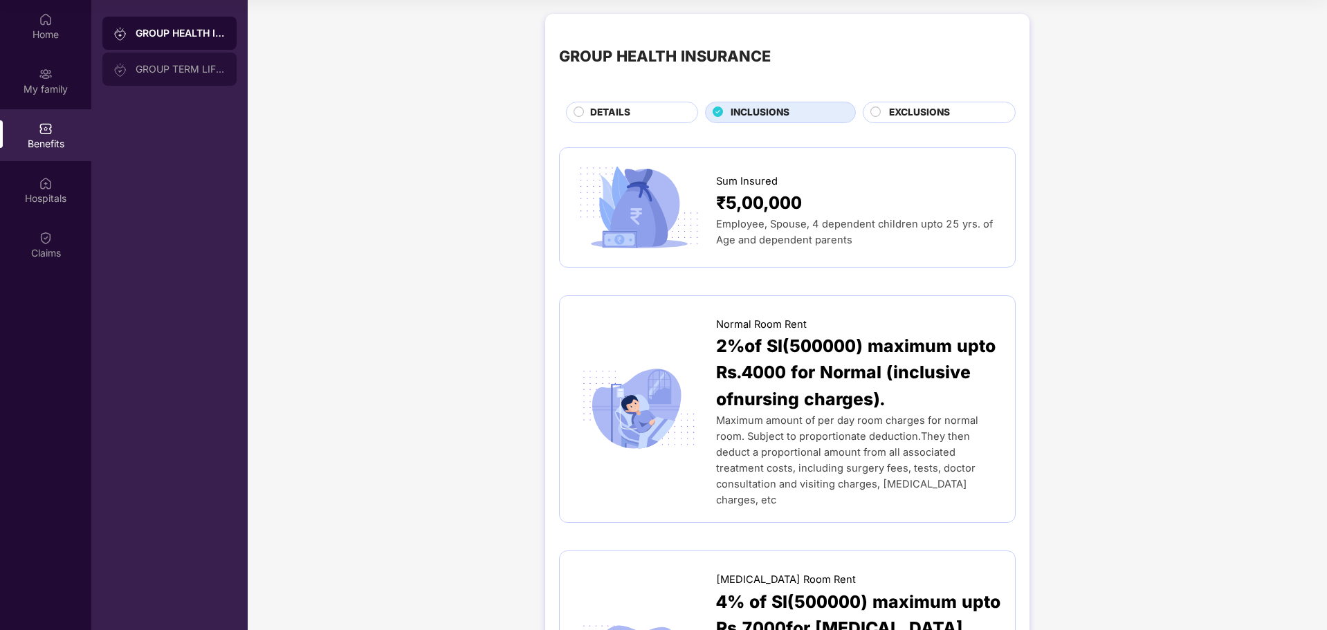
click at [186, 71] on div "GROUP TERM LIFE INSURANCE" at bounding box center [181, 69] width 90 height 11
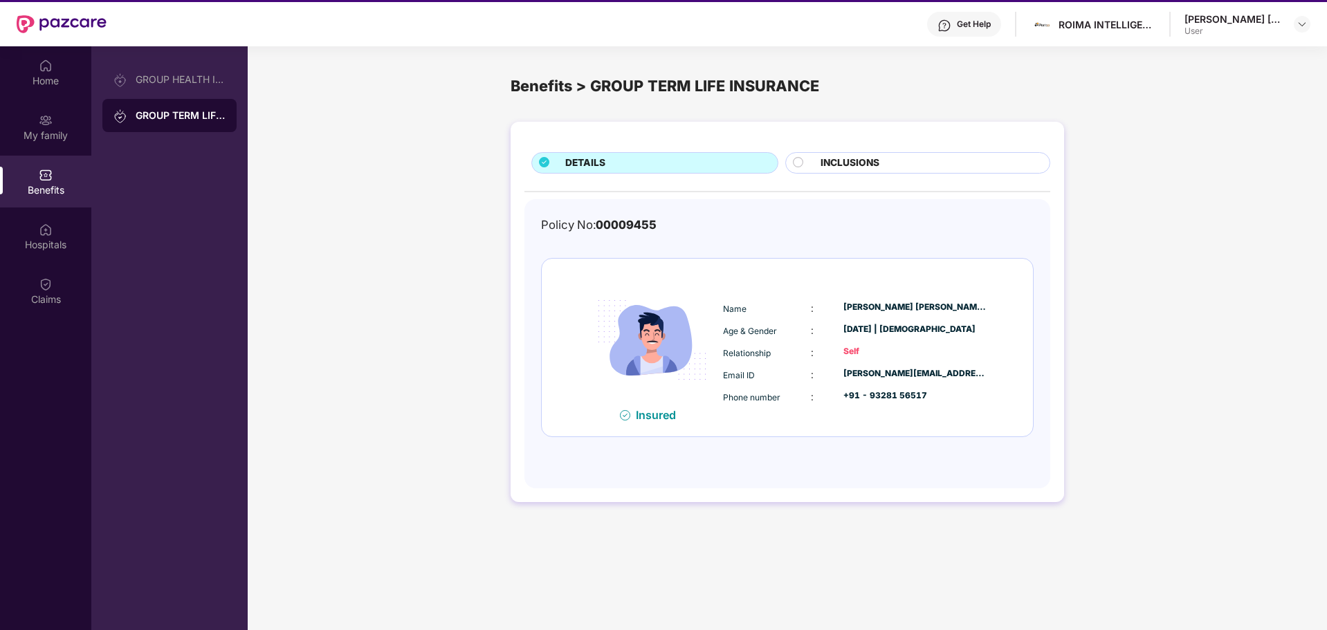
scroll to position [8, 0]
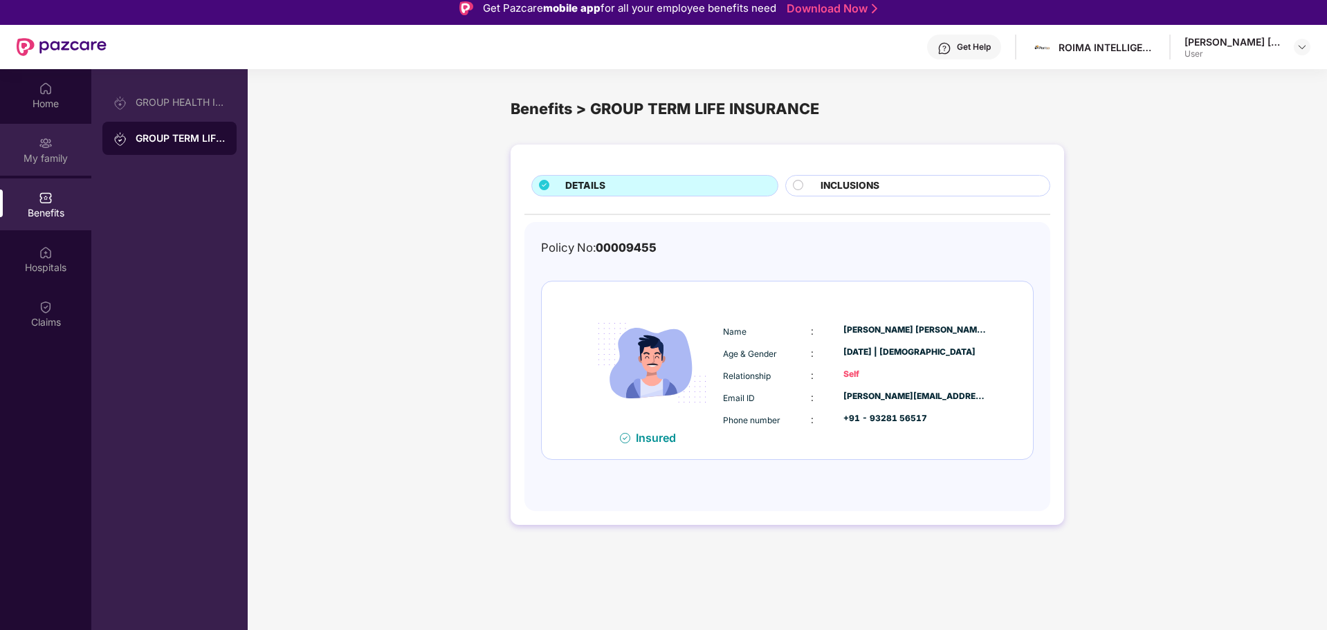
click at [23, 158] on div "My family" at bounding box center [45, 159] width 91 height 14
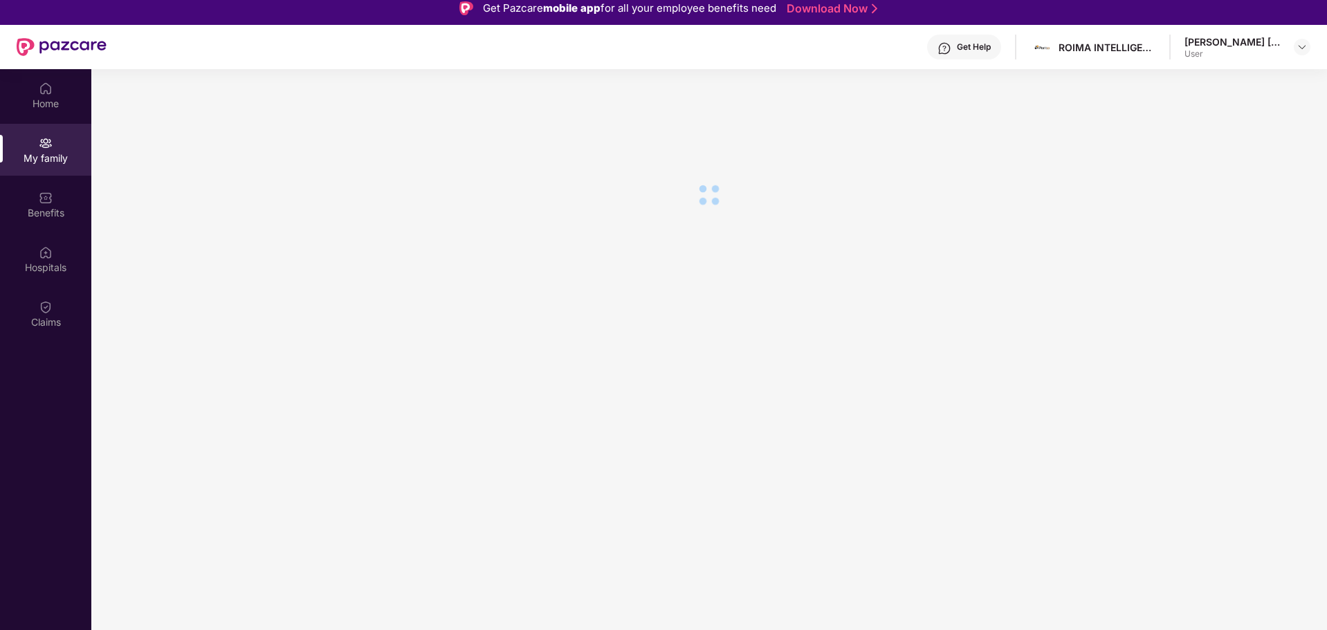
scroll to position [0, 0]
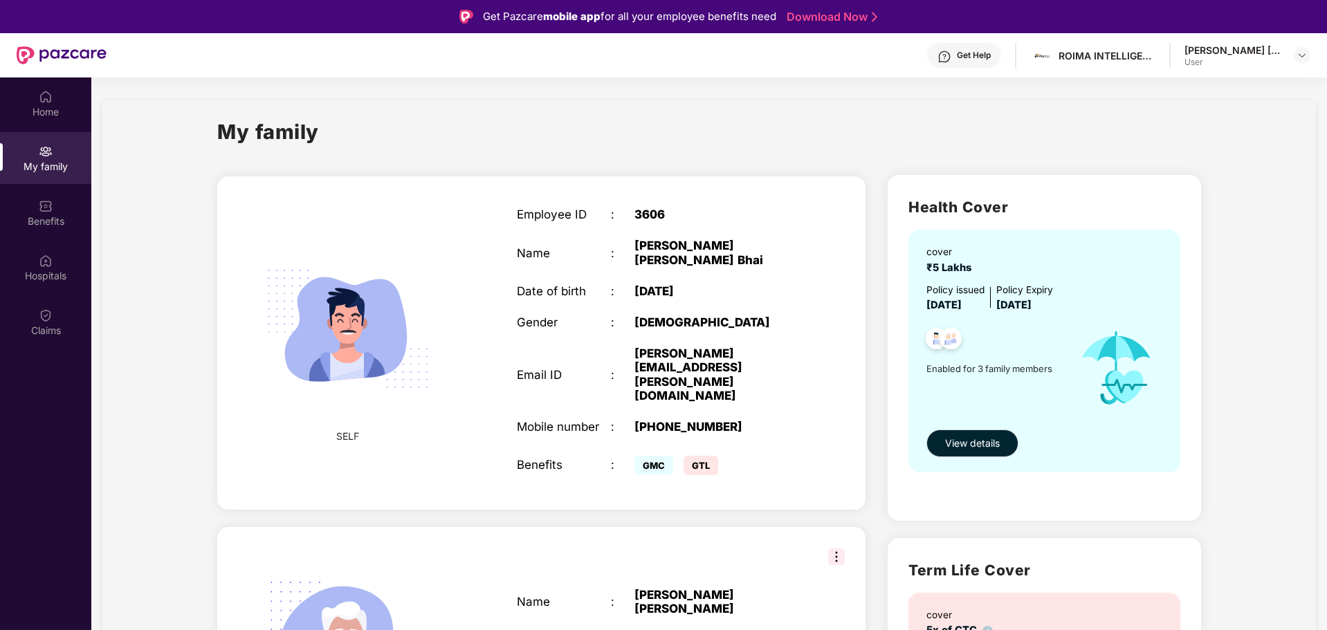
click at [648, 214] on div "3606" at bounding box center [717, 215] width 165 height 14
click at [50, 111] on div "Home" at bounding box center [45, 112] width 91 height 14
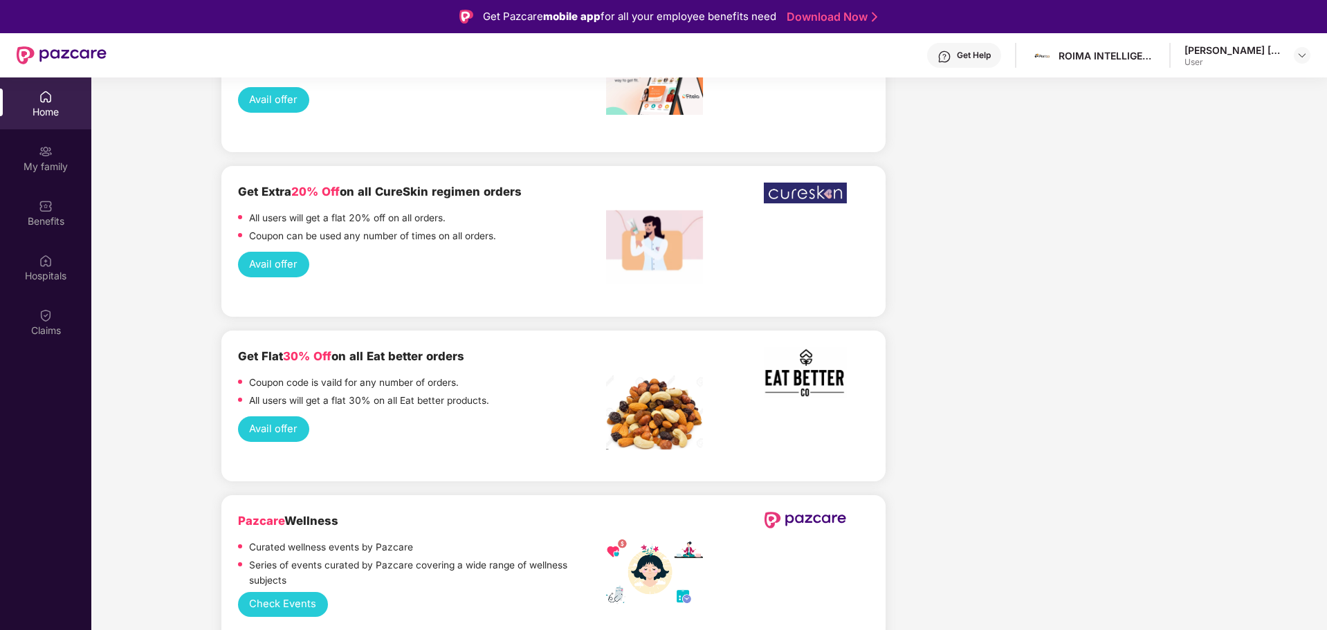
scroll to position [2745, 0]
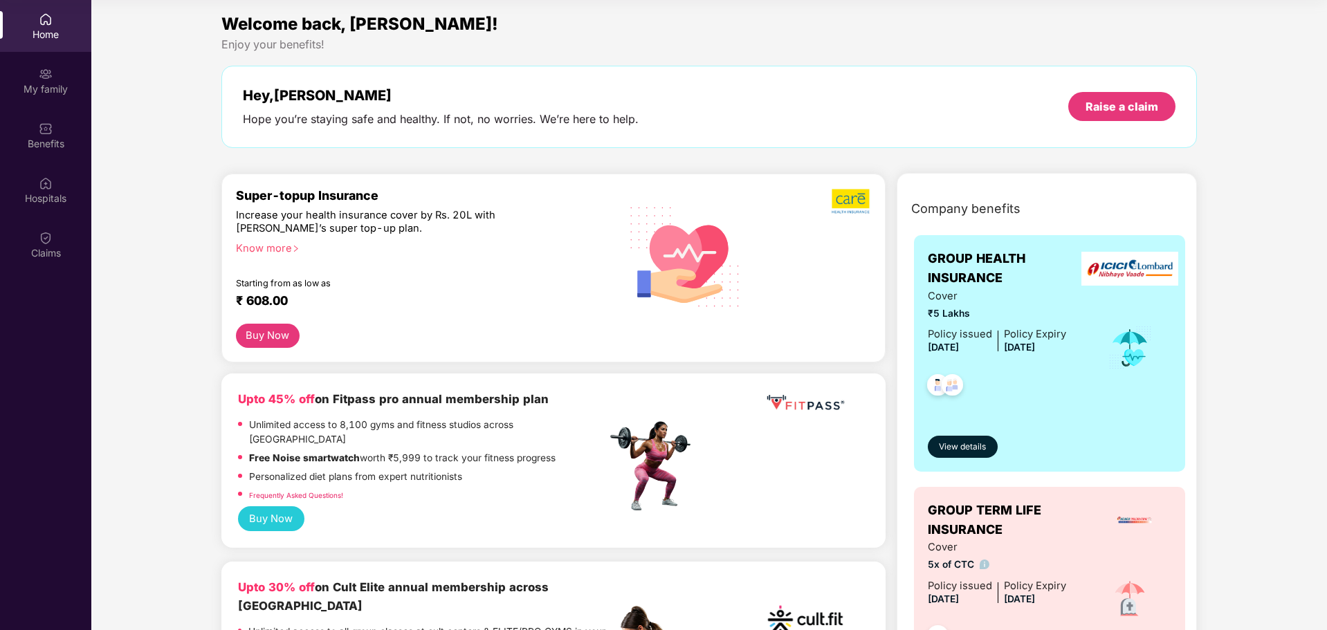
scroll to position [0, 0]
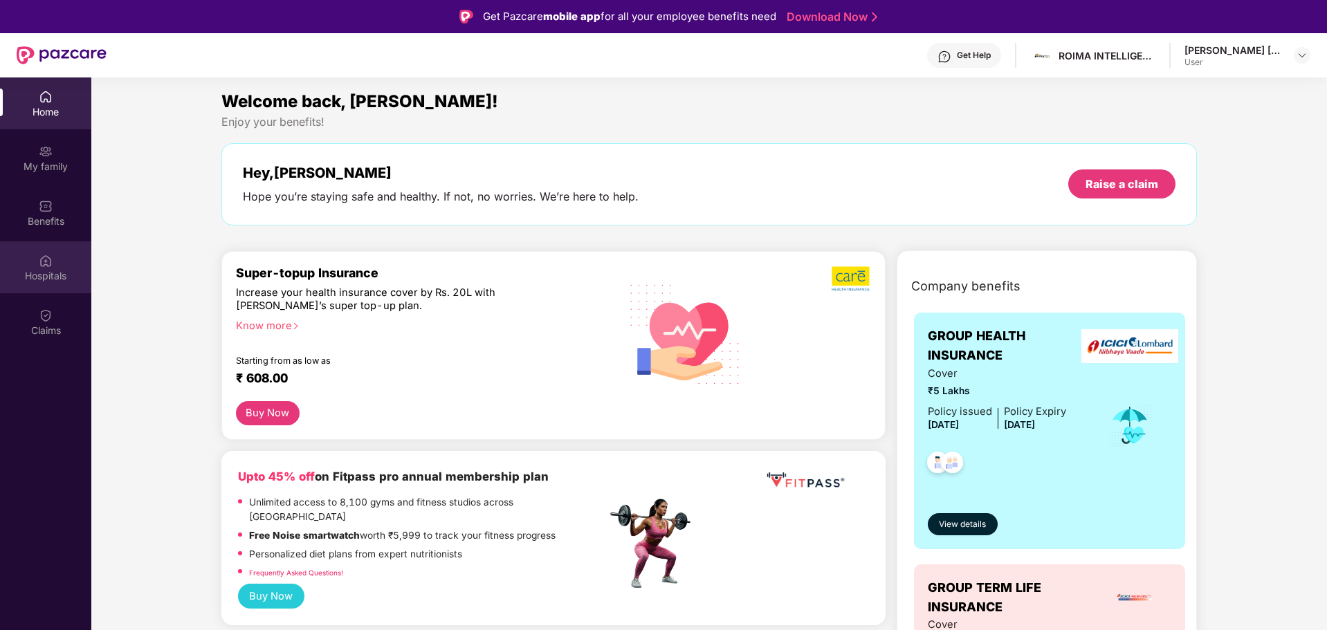
click at [53, 284] on div "Hospitals" at bounding box center [45, 267] width 91 height 52
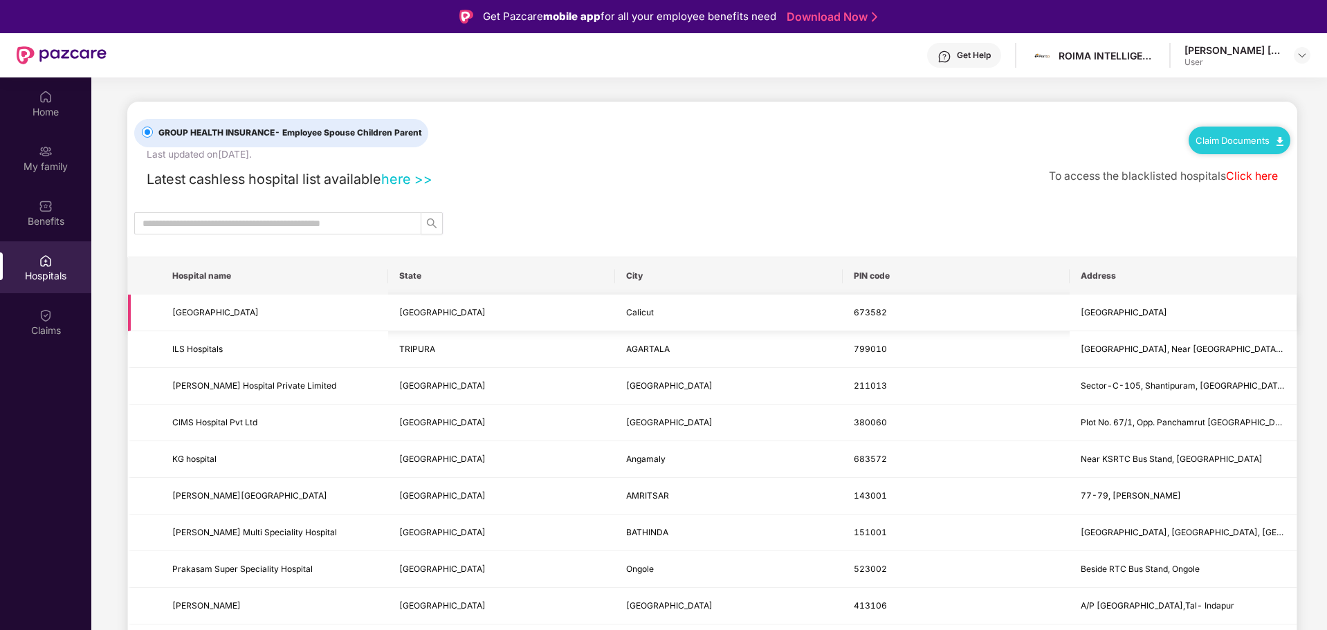
click at [215, 307] on span "[GEOGRAPHIC_DATA]" at bounding box center [274, 313] width 205 height 13
click at [229, 313] on span "[GEOGRAPHIC_DATA]" at bounding box center [215, 312] width 86 height 10
click at [870, 310] on span "673582" at bounding box center [870, 312] width 33 height 10
click at [948, 304] on td "673582" at bounding box center [956, 313] width 227 height 37
click at [1167, 308] on span "[GEOGRAPHIC_DATA]" at bounding box center [1124, 312] width 86 height 10
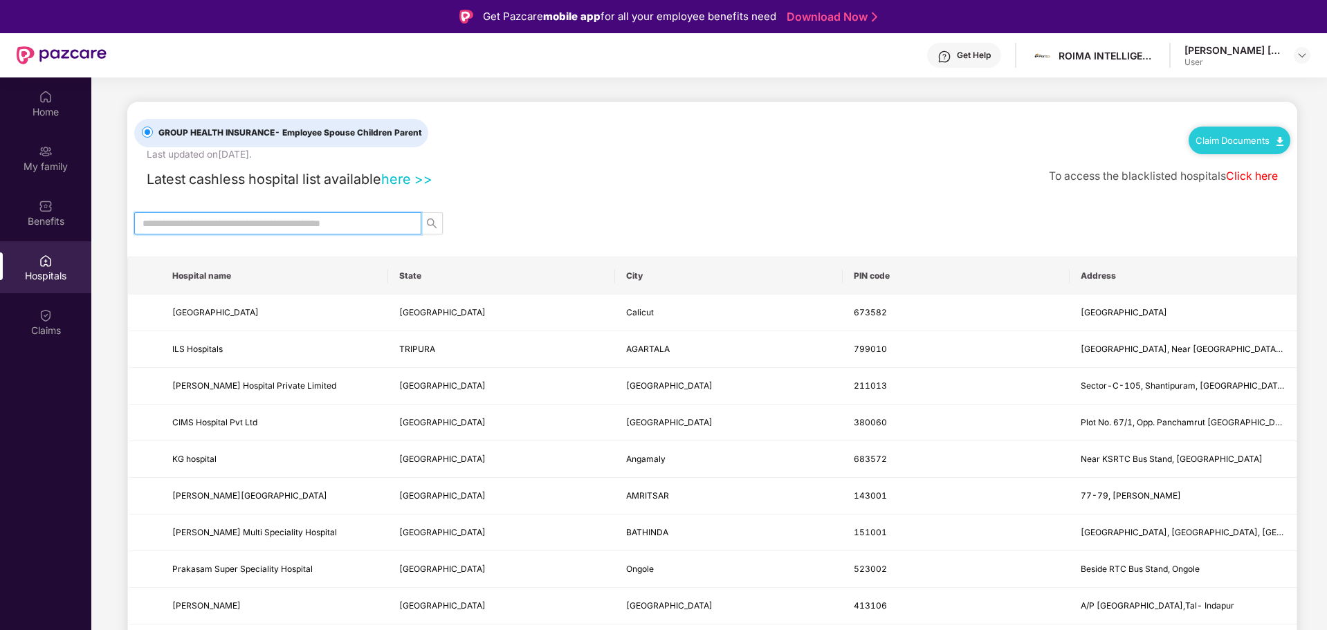
click at [258, 222] on input "text" at bounding box center [272, 223] width 259 height 15
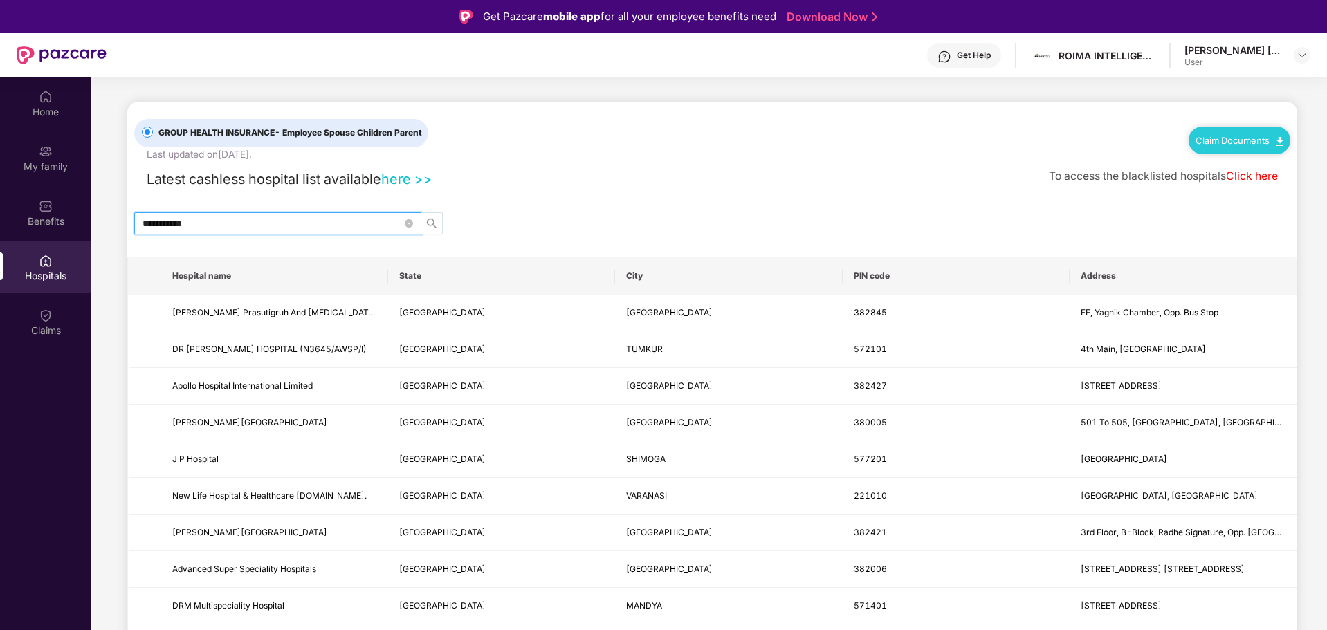
click at [439, 221] on span "search" at bounding box center [431, 223] width 21 height 11
type input "**********"
click at [12, 209] on div "Benefits" at bounding box center [45, 213] width 91 height 52
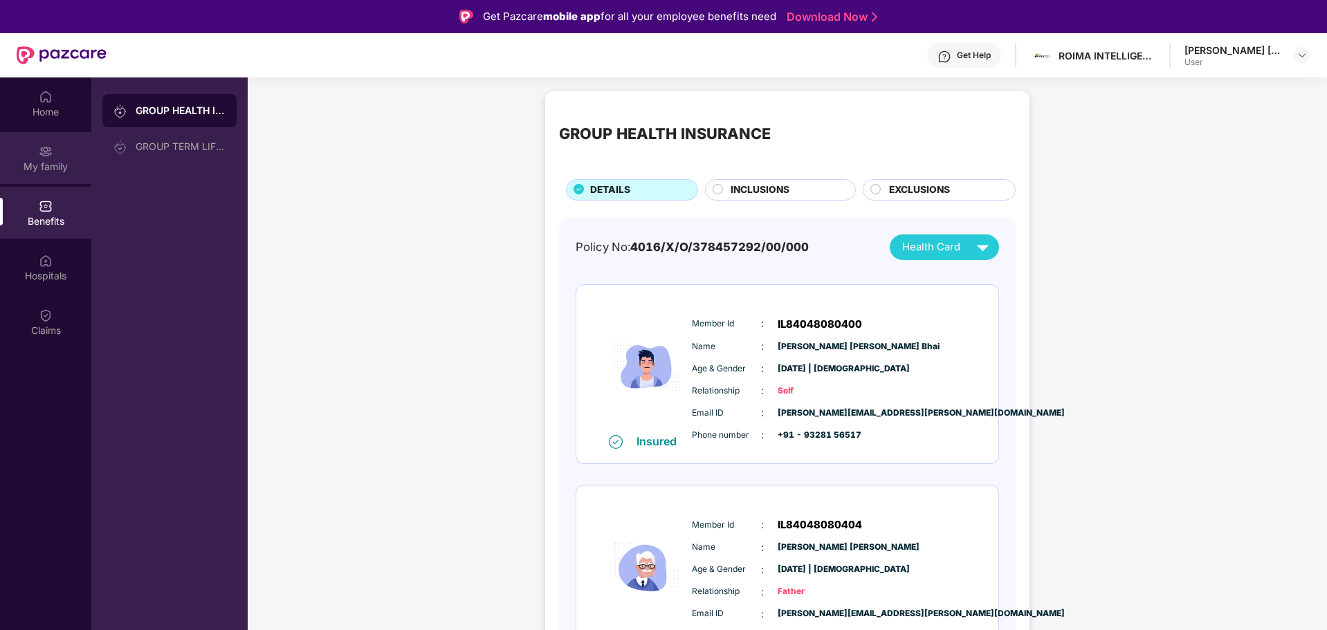
click at [42, 157] on img at bounding box center [46, 152] width 14 height 14
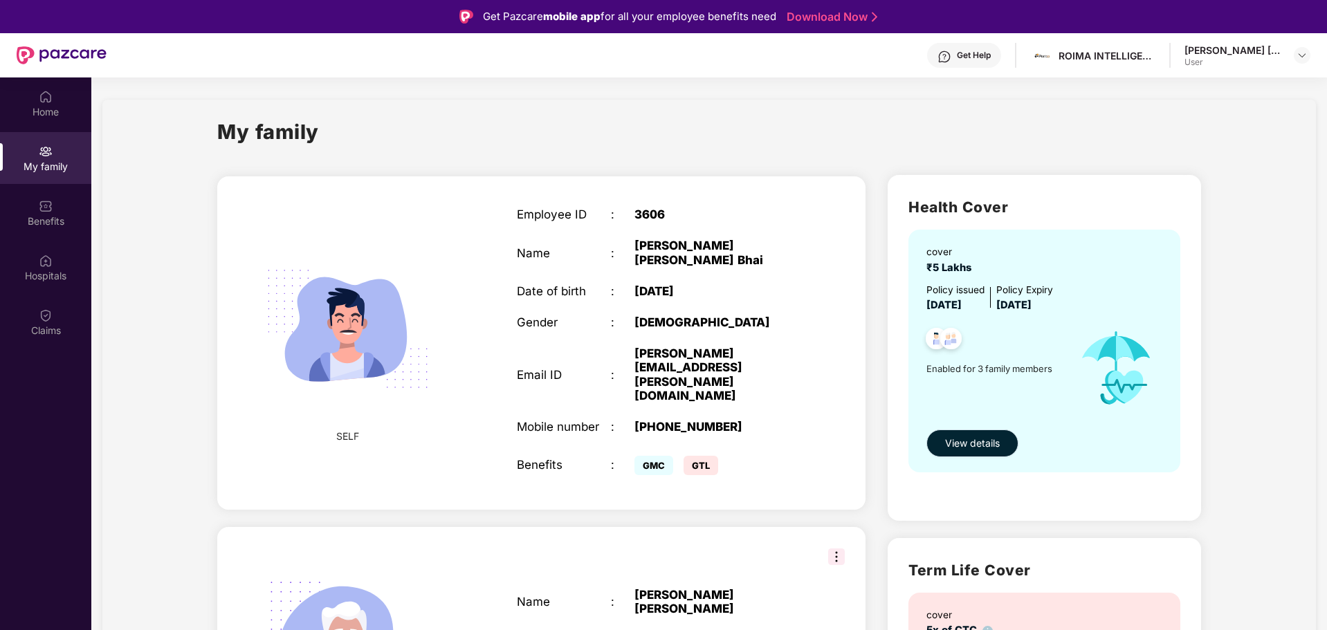
click at [977, 440] on span "View details" at bounding box center [972, 443] width 55 height 15
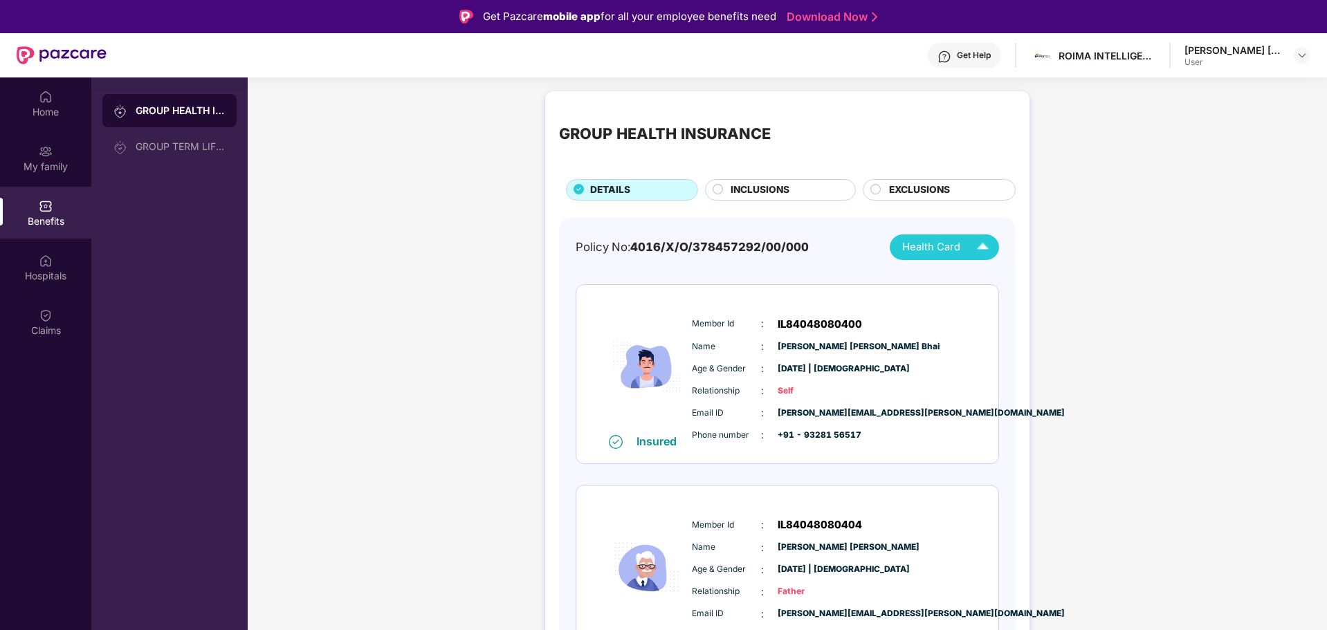
click at [945, 241] on span "Health Card" at bounding box center [931, 247] width 58 height 16
click at [1127, 300] on div "GROUP HEALTH INSURANCE DETAILS INCLUSIONS EXCLUSIONS Policy No: 4016/X/O/378457…" at bounding box center [787, 518] width 1079 height 868
click at [750, 408] on span "Email ID" at bounding box center [726, 413] width 69 height 13
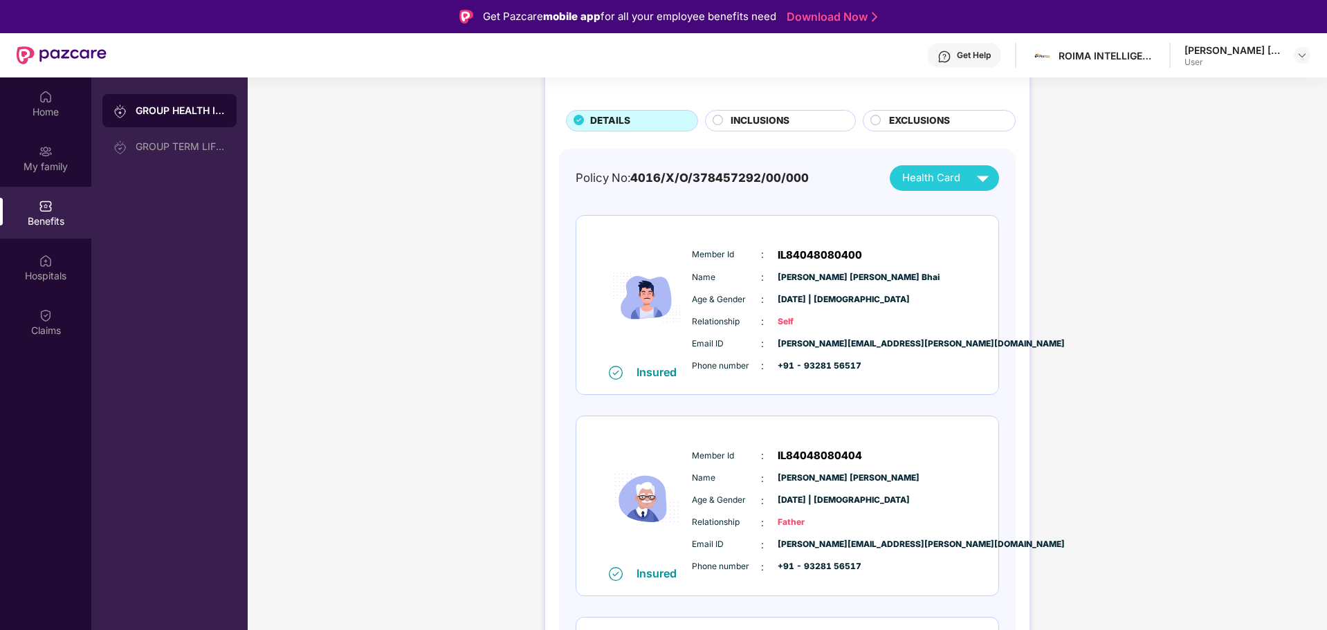
scroll to position [138, 0]
